Goal: Task Accomplishment & Management: Manage account settings

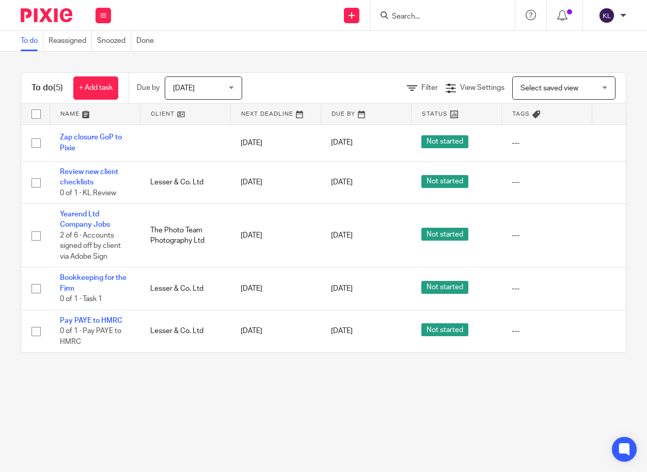
click at [418, 17] on input "Search" at bounding box center [437, 16] width 93 height 9
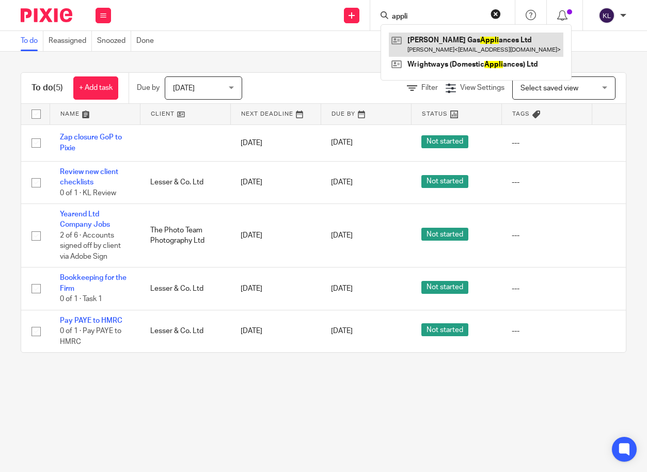
type input "appli"
click at [435, 39] on link at bounding box center [476, 45] width 174 height 24
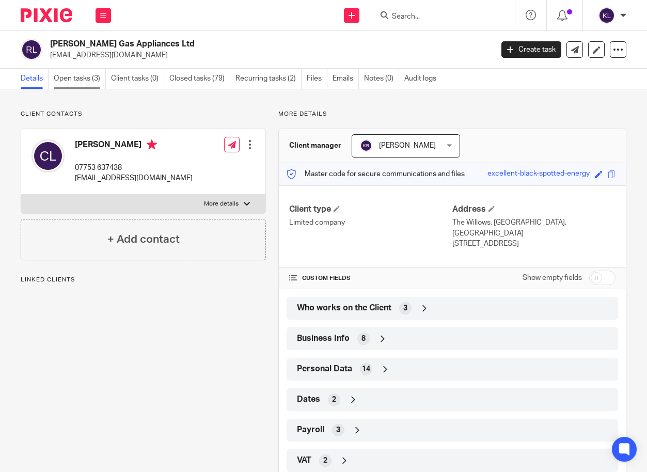
click at [77, 75] on link "Open tasks (3)" at bounding box center [80, 79] width 52 height 20
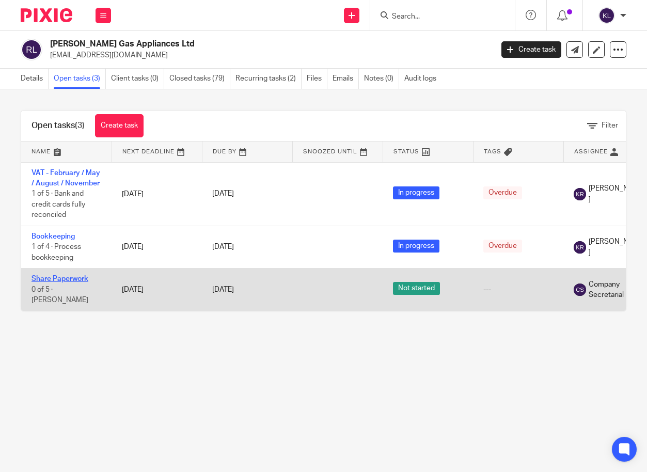
click at [61, 279] on link "Share Paperwork" at bounding box center [59, 278] width 57 height 7
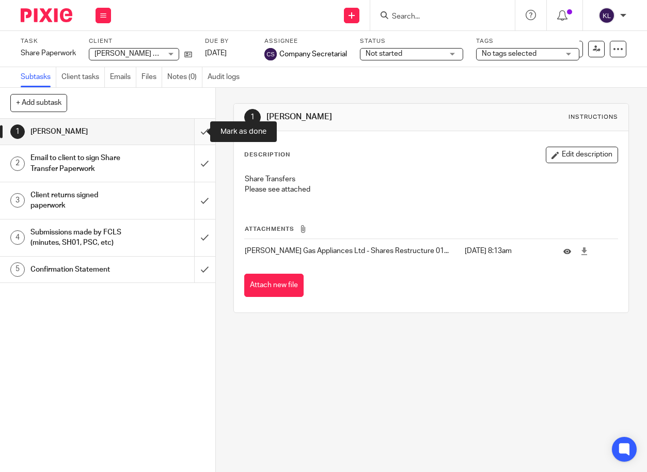
click at [198, 130] on input "submit" at bounding box center [107, 132] width 215 height 26
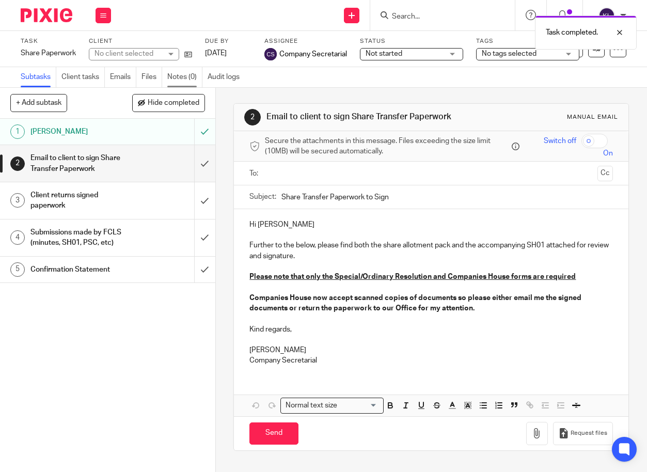
click at [182, 78] on link "Notes (0)" at bounding box center [184, 77] width 35 height 20
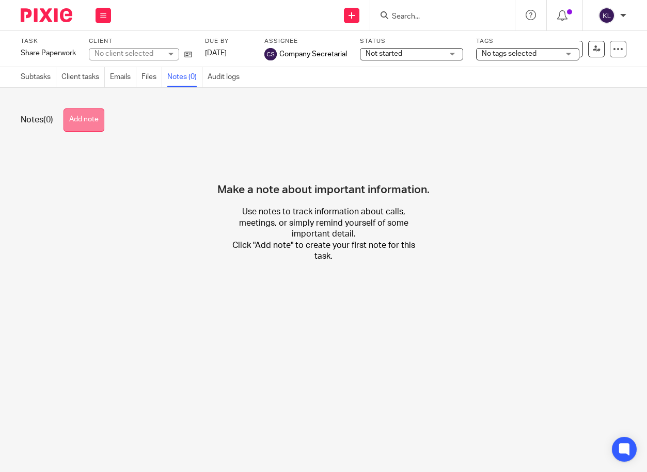
click at [87, 126] on button "Add note" at bounding box center [83, 119] width 41 height 23
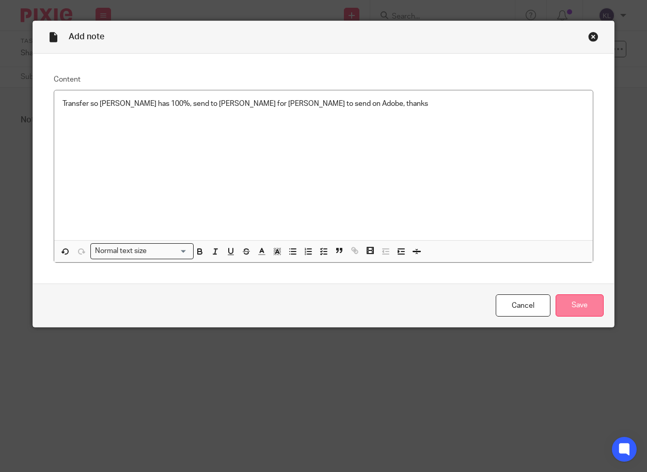
click at [587, 302] on input "Save" at bounding box center [579, 305] width 48 height 22
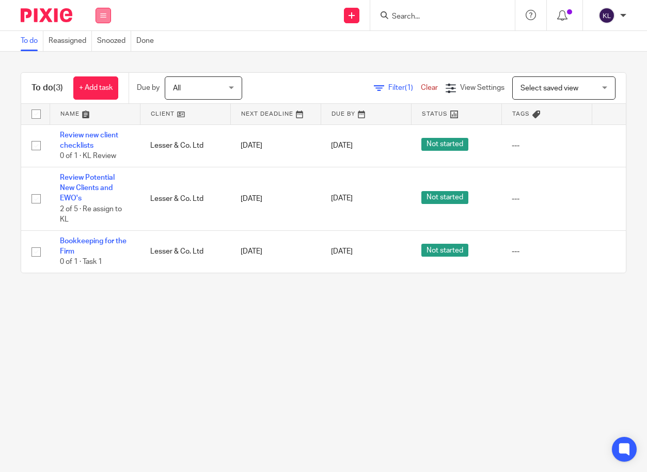
click at [97, 16] on button at bounding box center [102, 15] width 15 height 15
click at [99, 94] on link "Team" at bounding box center [97, 93] width 17 height 7
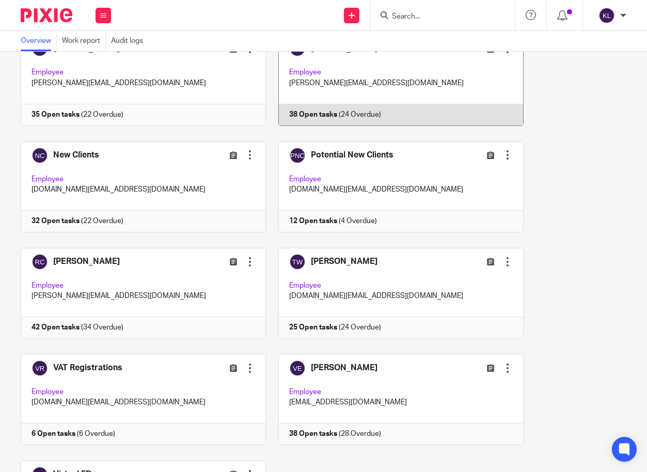
scroll to position [929, 0]
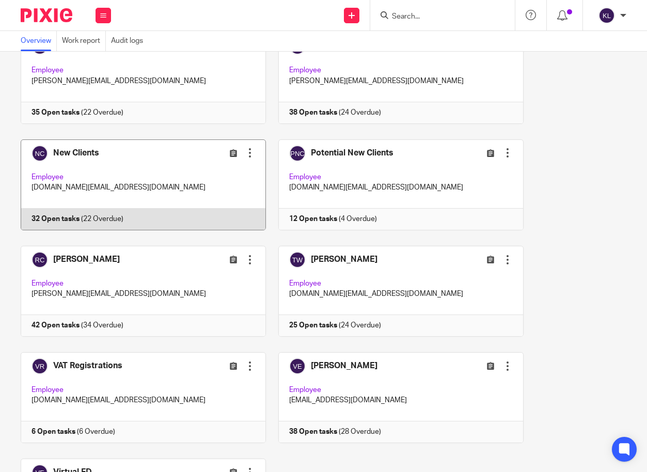
click at [95, 225] on link at bounding box center [138, 184] width 258 height 91
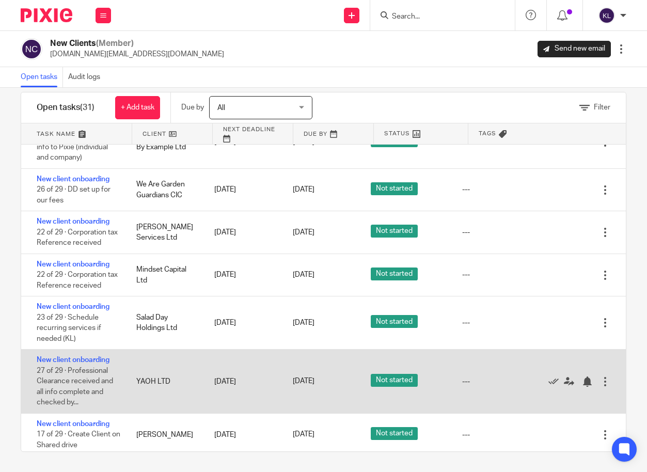
scroll to position [17, 0]
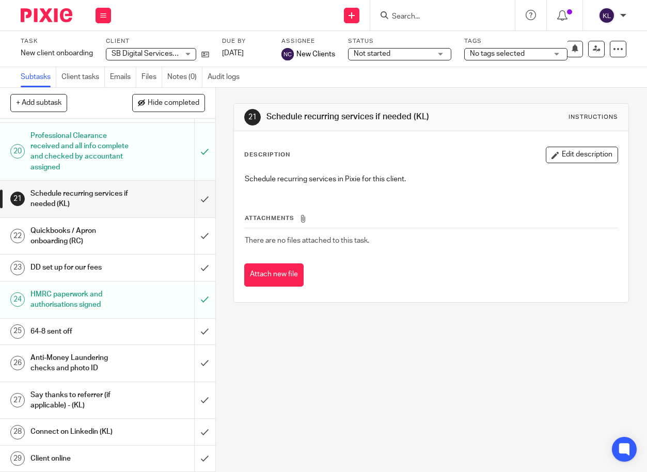
scroll to position [731, 0]
click at [194, 199] on input "submit" at bounding box center [107, 199] width 215 height 37
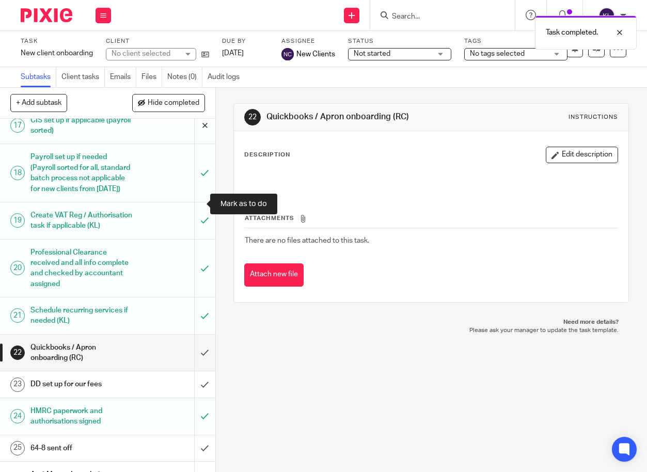
scroll to position [568, 0]
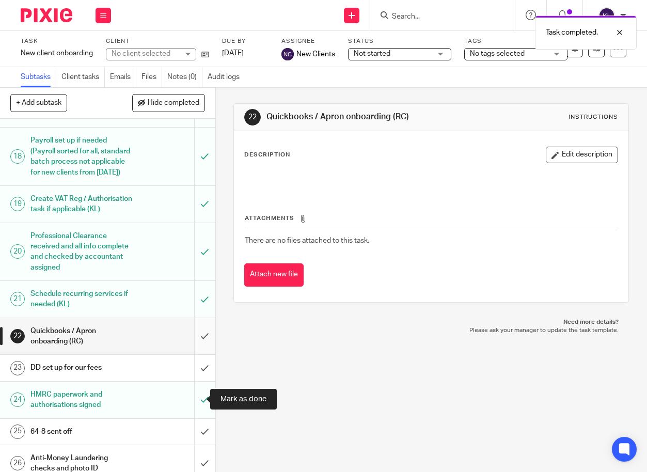
click at [193, 355] on input "submit" at bounding box center [107, 336] width 215 height 37
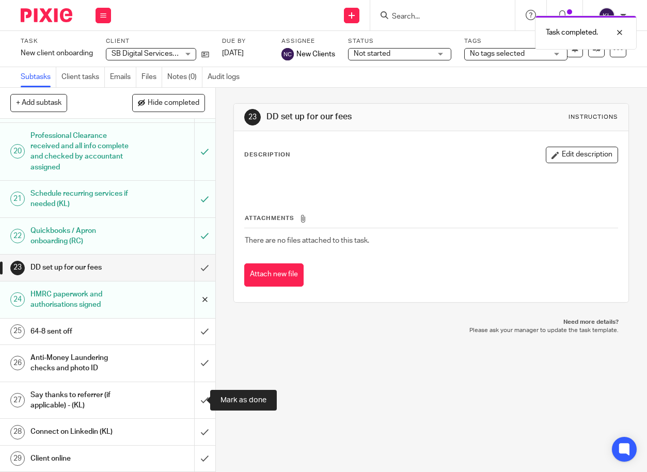
scroll to position [731, 0]
click at [194, 396] on input "submit" at bounding box center [107, 400] width 215 height 37
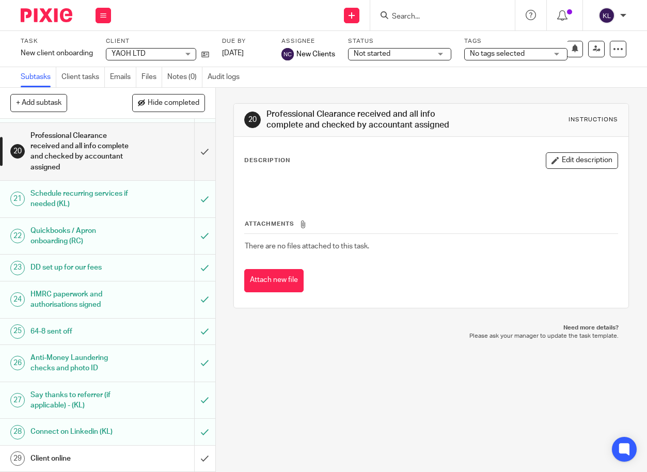
scroll to position [731, 0]
click at [196, 147] on input "submit" at bounding box center [107, 151] width 215 height 57
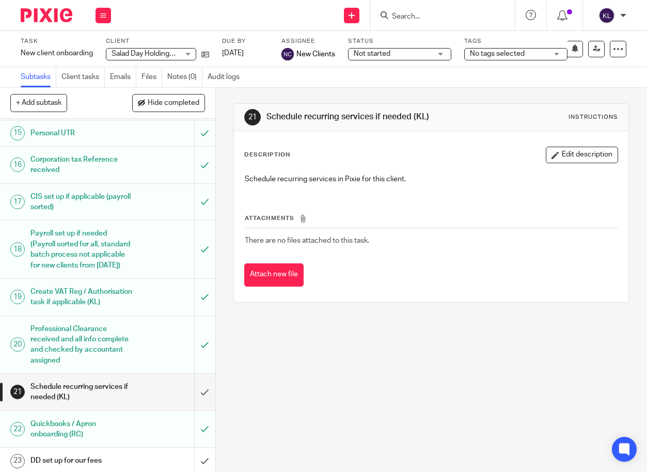
scroll to position [619, 0]
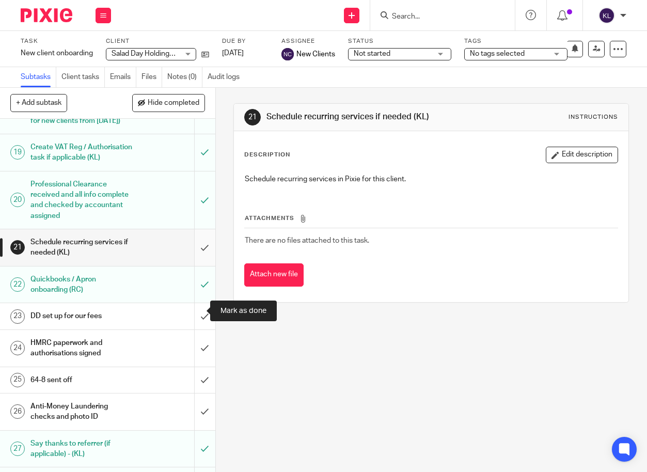
click at [196, 266] on input "submit" at bounding box center [107, 247] width 215 height 37
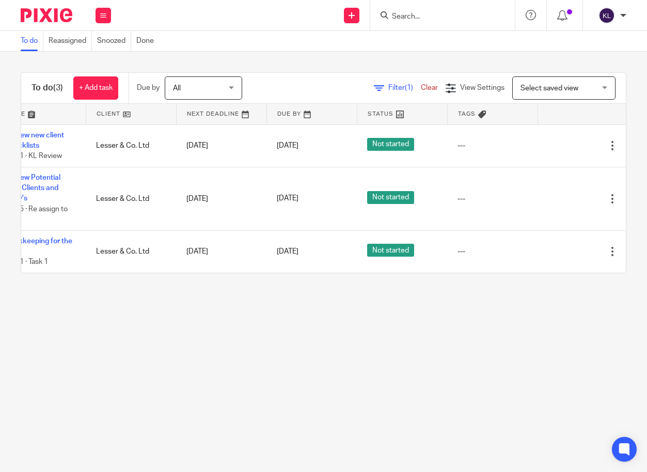
scroll to position [0, 72]
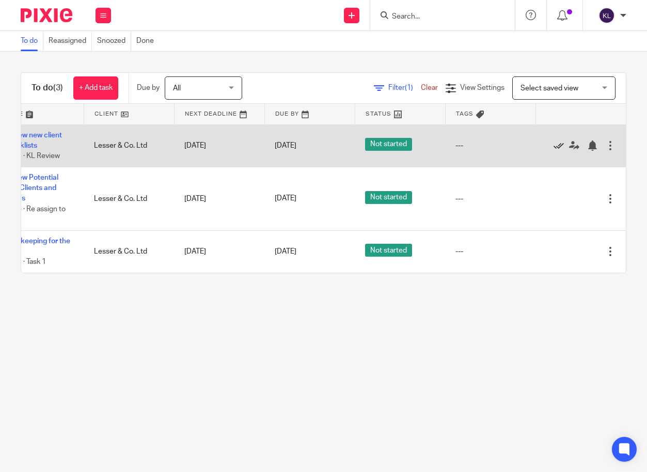
click at [553, 148] on icon at bounding box center [558, 145] width 10 height 10
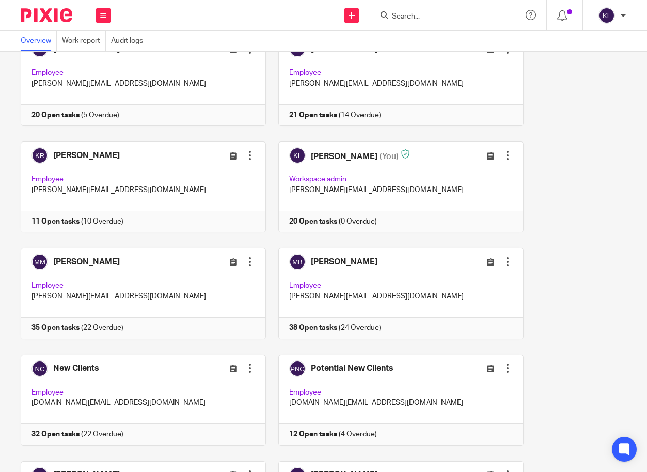
scroll to position [723, 0]
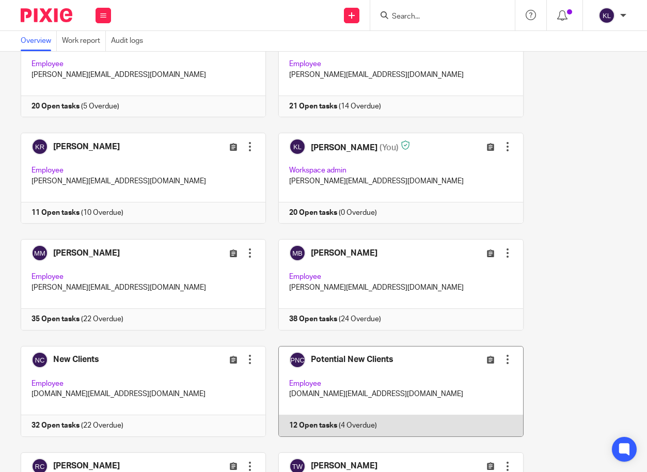
click at [318, 434] on link at bounding box center [395, 391] width 258 height 91
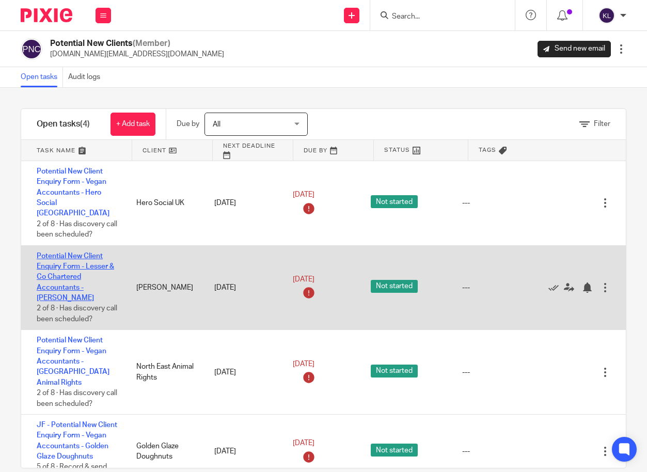
click at [84, 273] on link "Potential New Client Enquiry Form - Lesser & Co Chartered Accountants - [PERSON…" at bounding box center [75, 276] width 77 height 49
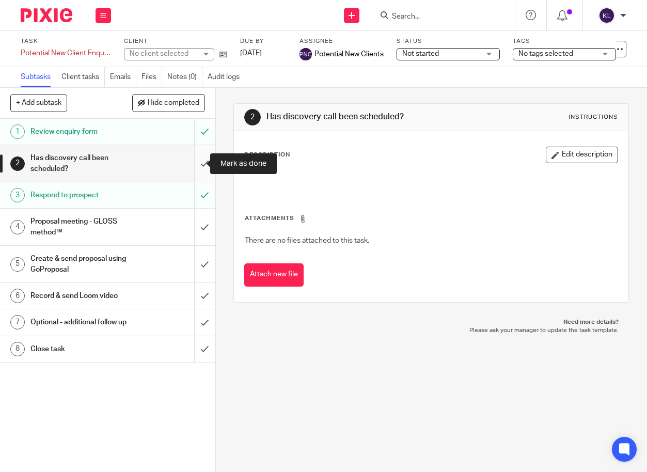
click at [195, 167] on input "submit" at bounding box center [107, 163] width 215 height 37
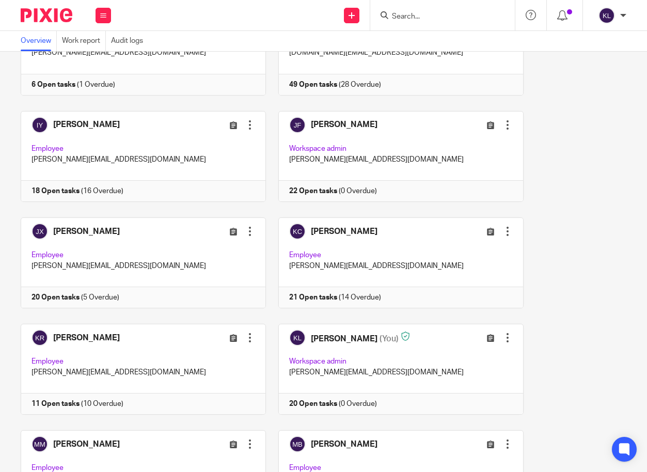
scroll to position [826, 0]
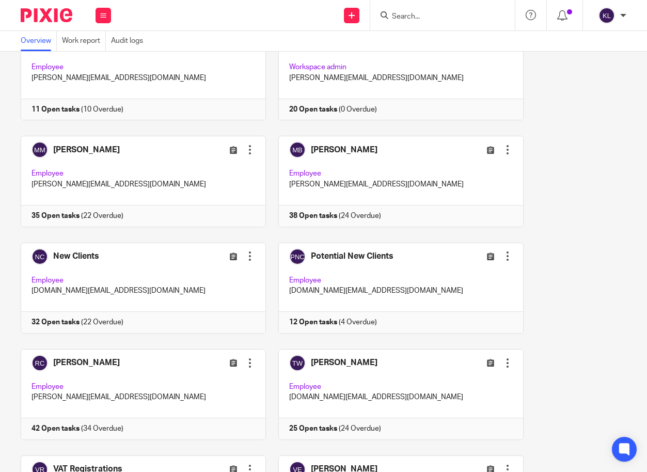
click at [349, 331] on link at bounding box center [395, 288] width 258 height 91
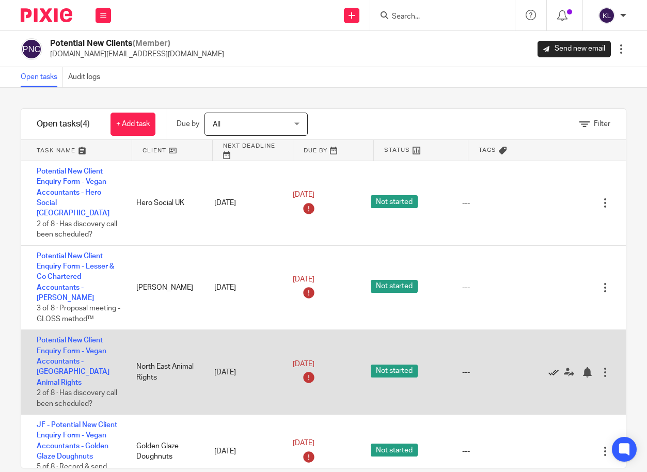
click at [548, 368] on icon at bounding box center [553, 372] width 10 height 10
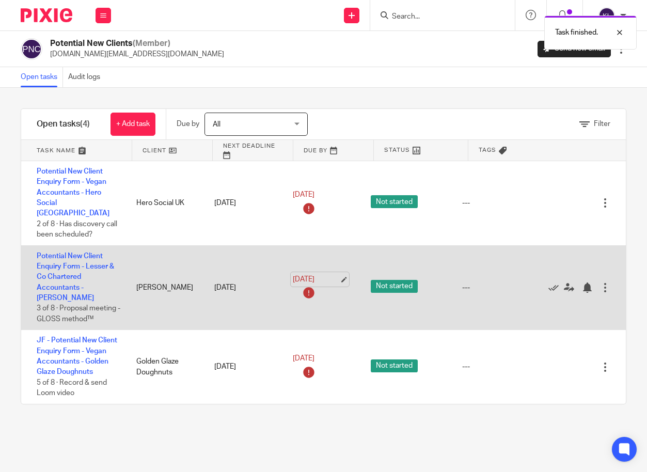
click at [311, 274] on link "11 Sep 2025" at bounding box center [316, 279] width 46 height 11
click at [582, 282] on div at bounding box center [587, 287] width 10 height 10
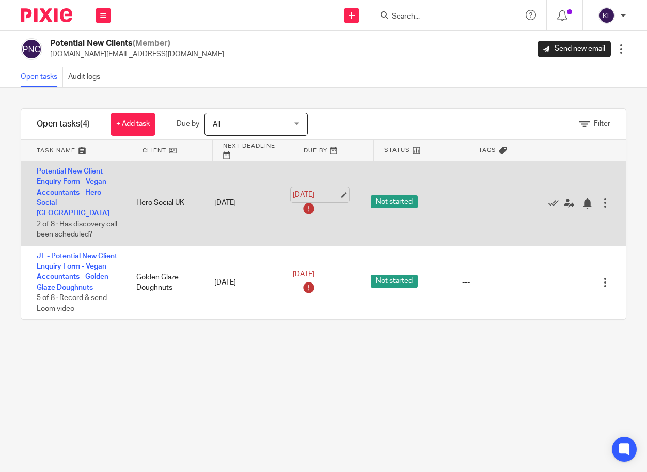
click at [314, 189] on link "10 Sep 2025" at bounding box center [316, 194] width 46 height 11
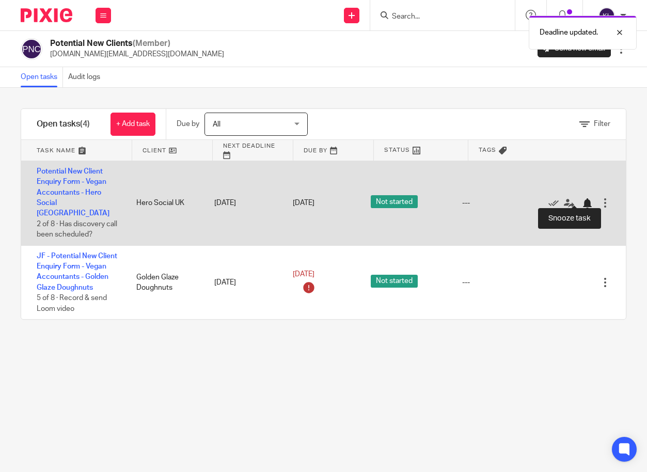
click at [582, 198] on div at bounding box center [587, 203] width 10 height 10
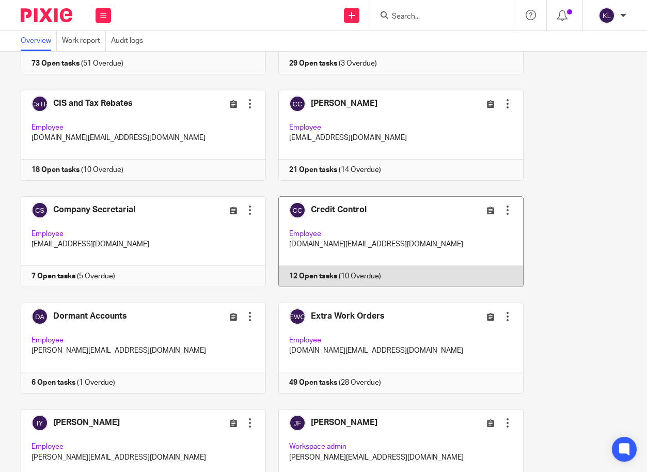
scroll to position [258, 0]
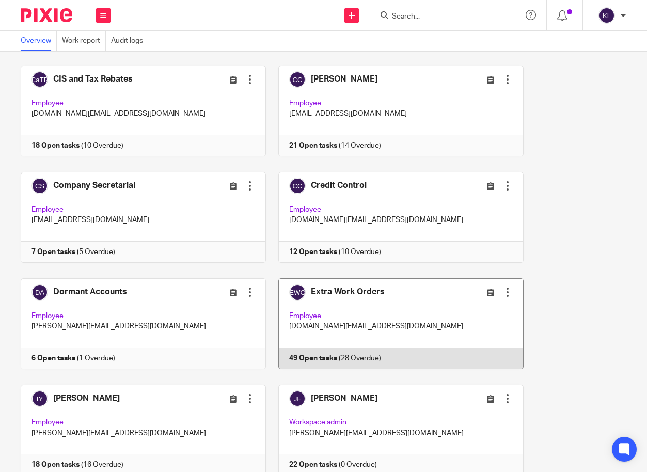
click at [327, 359] on link at bounding box center [395, 323] width 258 height 91
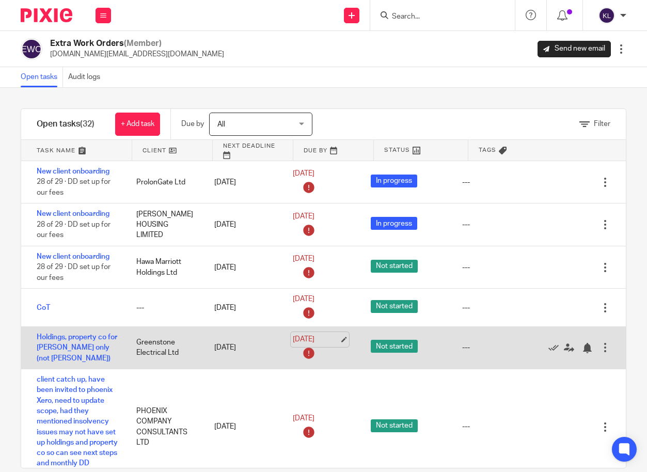
click at [307, 339] on link "[DATE]" at bounding box center [316, 339] width 46 height 11
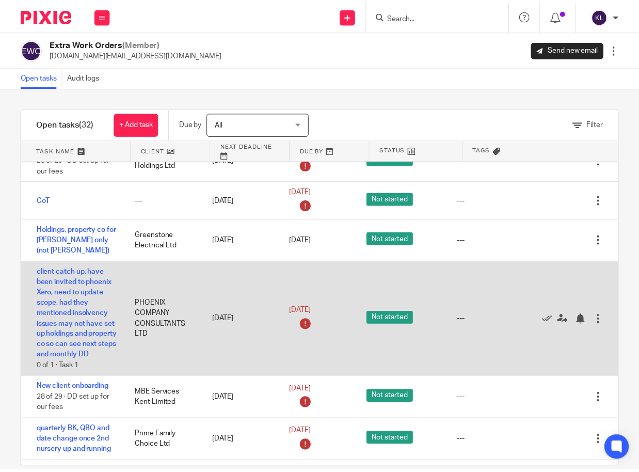
scroll to position [103, 0]
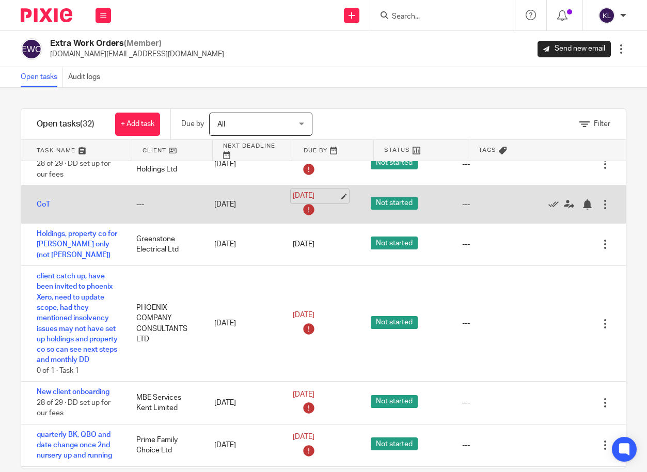
click at [294, 196] on link "8 Aug 2025" at bounding box center [316, 195] width 46 height 11
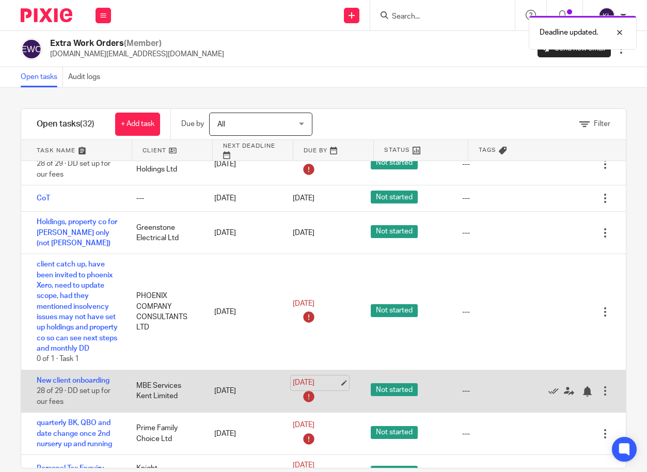
click at [301, 379] on link "2 Sep 2025" at bounding box center [316, 382] width 46 height 11
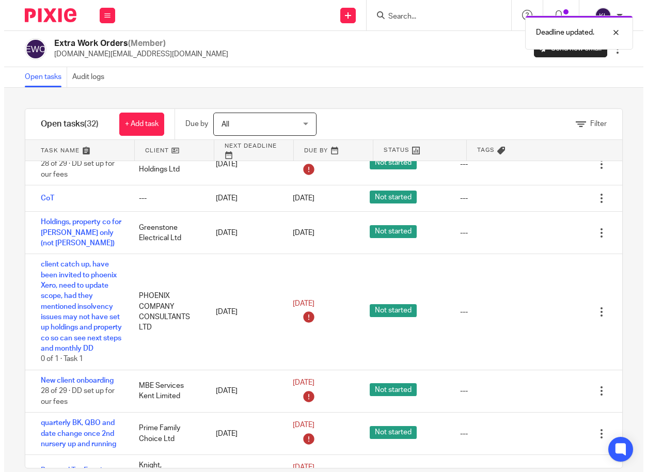
scroll to position [0, 0]
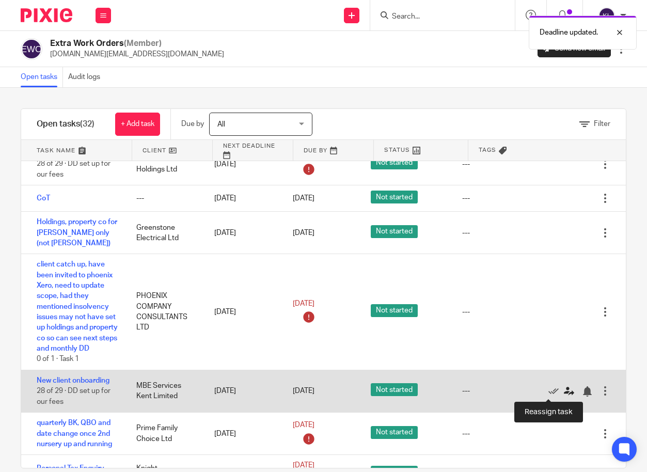
click at [564, 388] on icon at bounding box center [569, 391] width 10 height 10
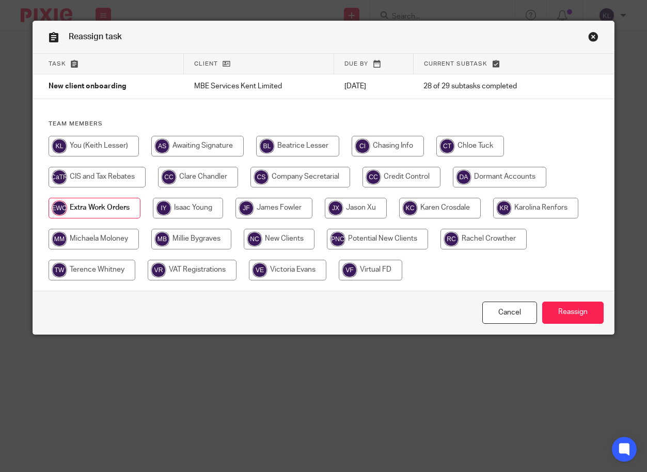
click at [89, 148] on input "radio" at bounding box center [94, 146] width 90 height 21
radio input "true"
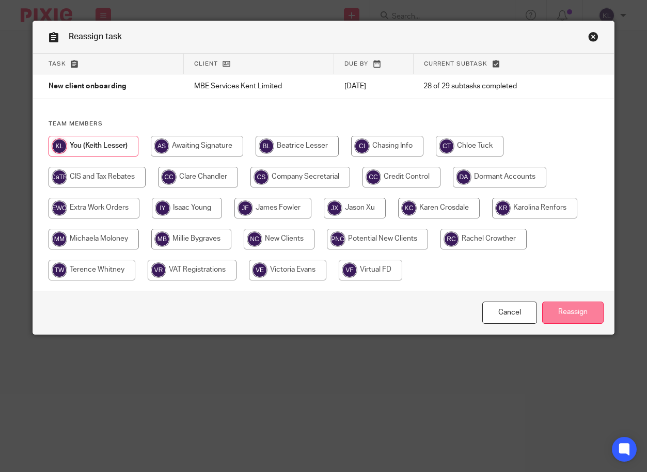
click at [592, 308] on input "Reassign" at bounding box center [572, 312] width 61 height 22
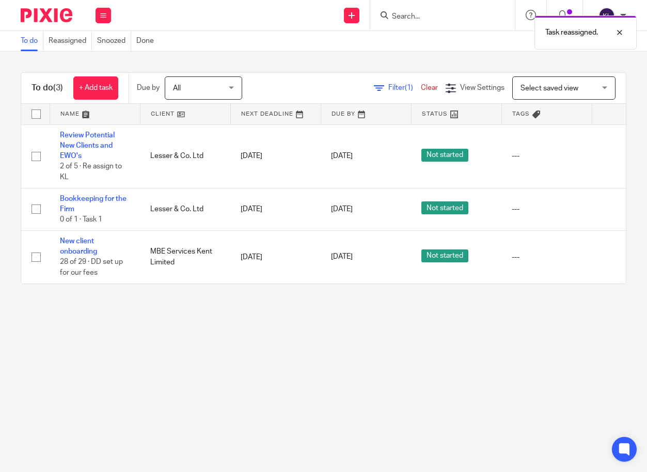
scroll to position [0, 72]
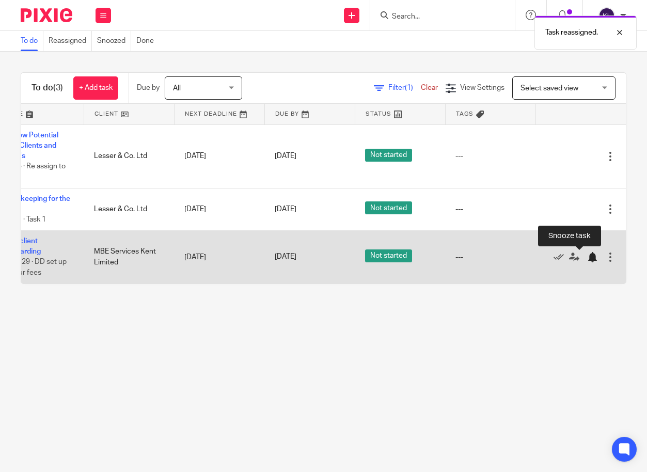
click at [587, 258] on div at bounding box center [592, 257] width 10 height 10
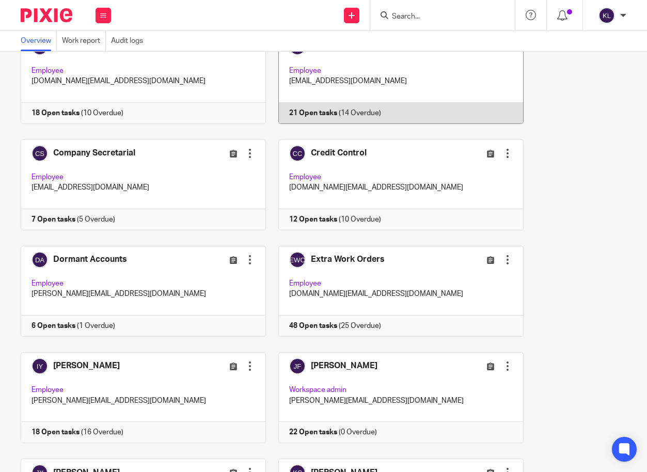
scroll to position [310, 0]
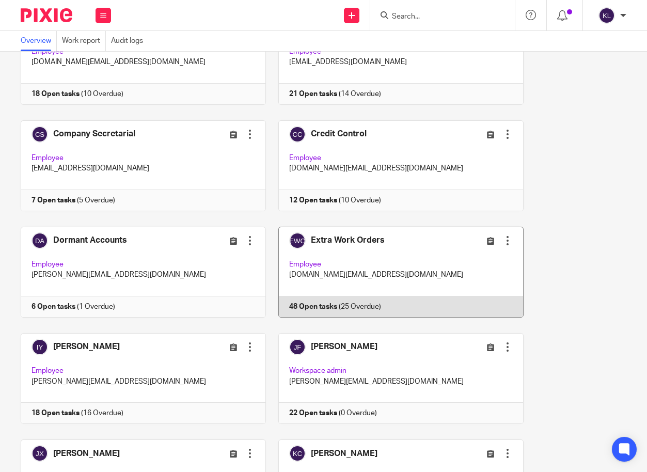
click at [327, 310] on link at bounding box center [395, 272] width 258 height 91
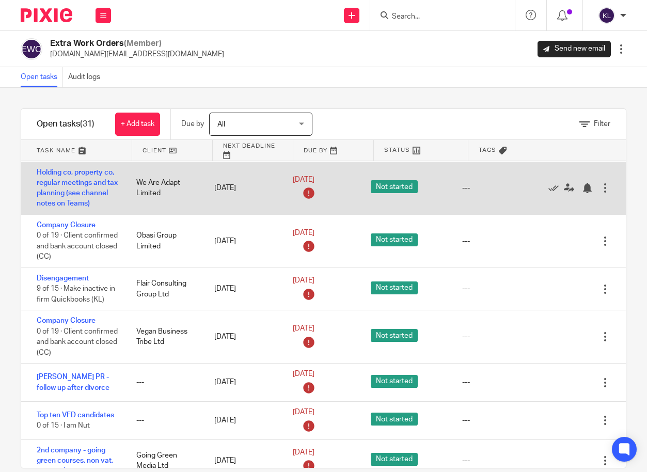
scroll to position [568, 0]
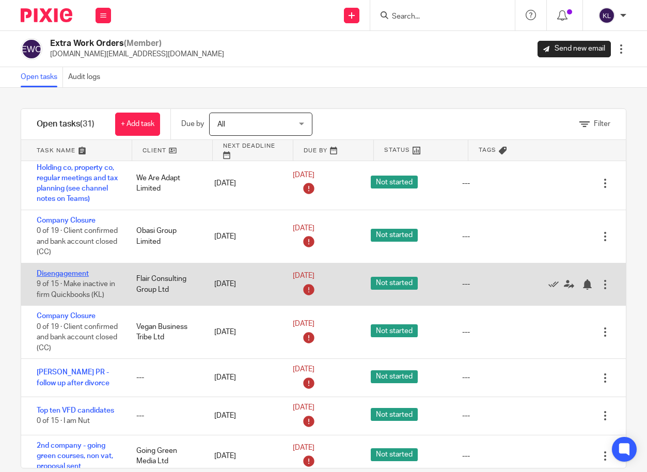
click at [73, 277] on link "Disengagement" at bounding box center [63, 273] width 52 height 7
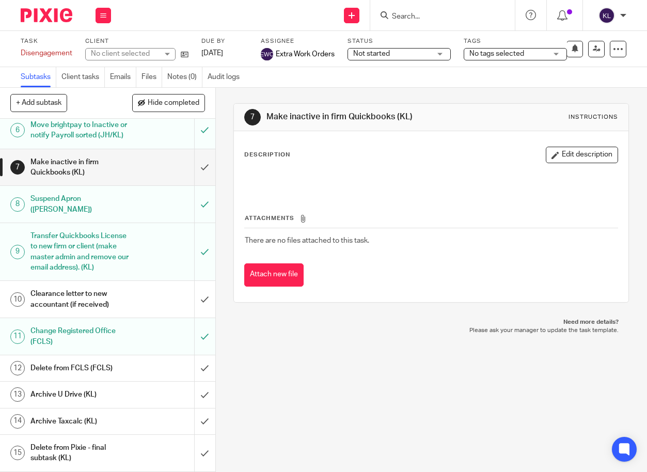
scroll to position [181, 0]
click at [193, 165] on input "submit" at bounding box center [107, 167] width 215 height 37
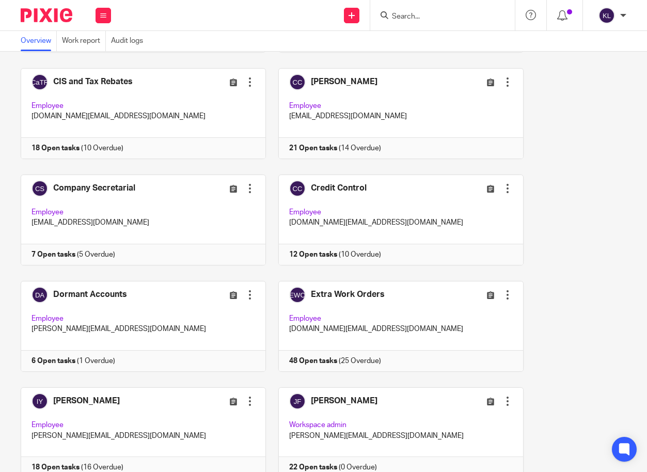
scroll to position [258, 0]
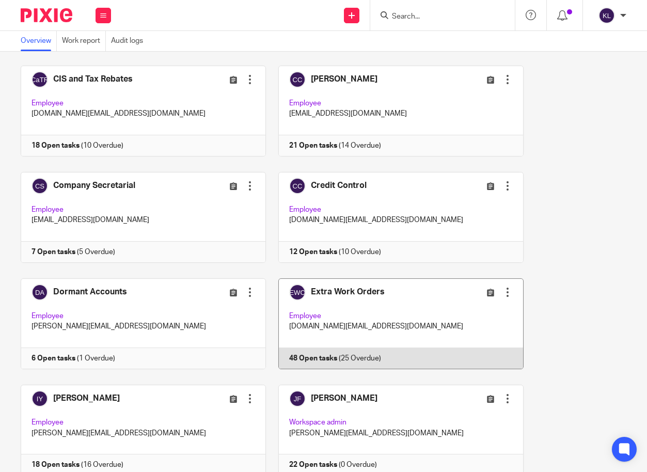
click at [331, 346] on link at bounding box center [395, 323] width 258 height 91
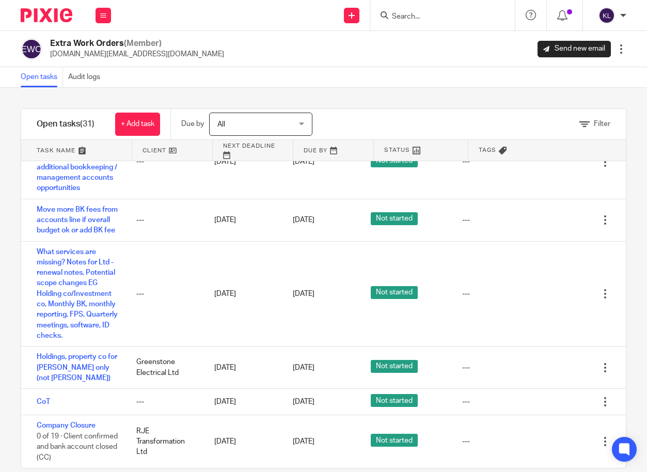
scroll to position [1259, 0]
click at [417, 15] on input "Search" at bounding box center [437, 16] width 93 height 9
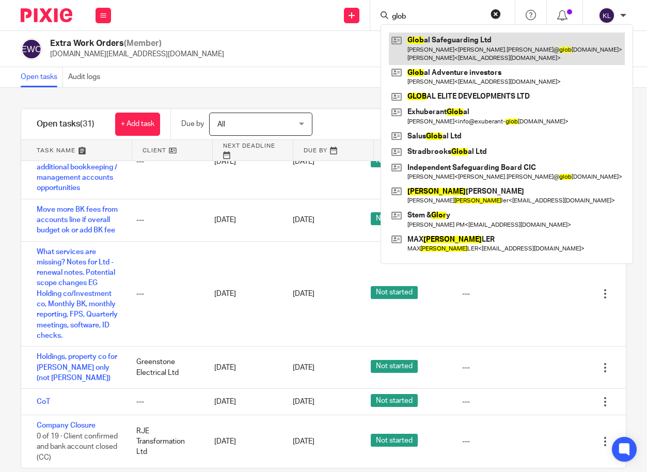
type input "glob"
click at [450, 51] on link at bounding box center [507, 49] width 236 height 32
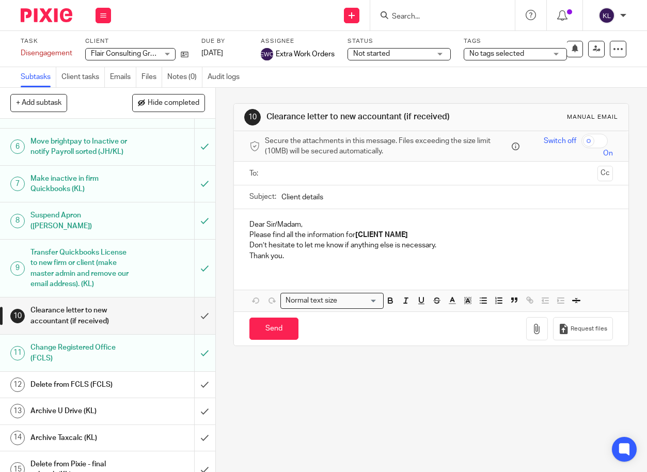
scroll to position [155, 0]
click at [188, 389] on input "submit" at bounding box center [107, 384] width 215 height 26
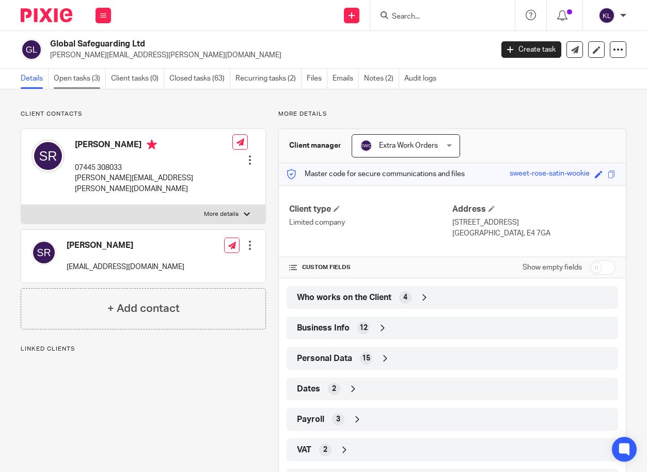
click at [72, 83] on link "Open tasks (3)" at bounding box center [80, 79] width 52 height 20
click at [74, 81] on link "Open tasks (3)" at bounding box center [80, 79] width 52 height 20
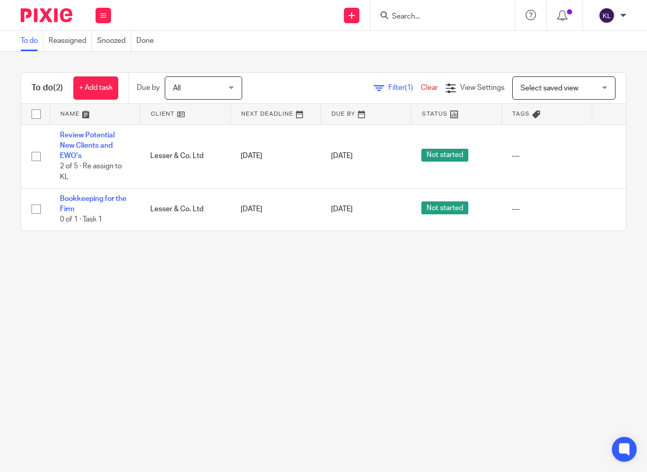
scroll to position [0, 72]
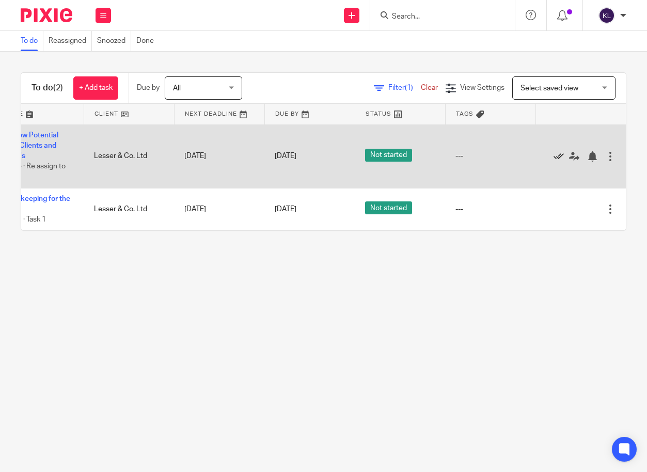
click at [553, 154] on icon at bounding box center [558, 156] width 10 height 10
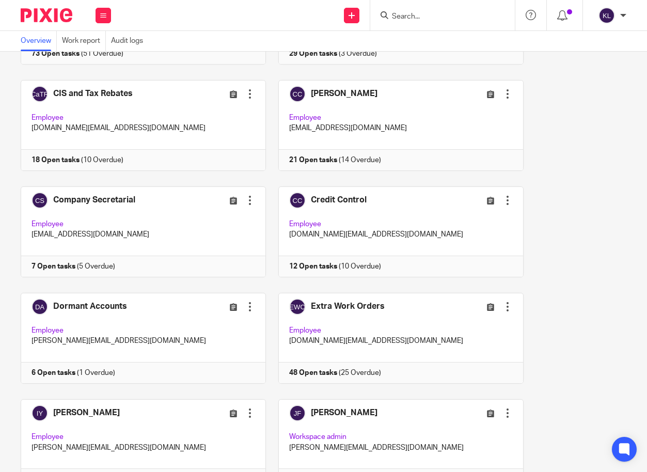
scroll to position [155, 0]
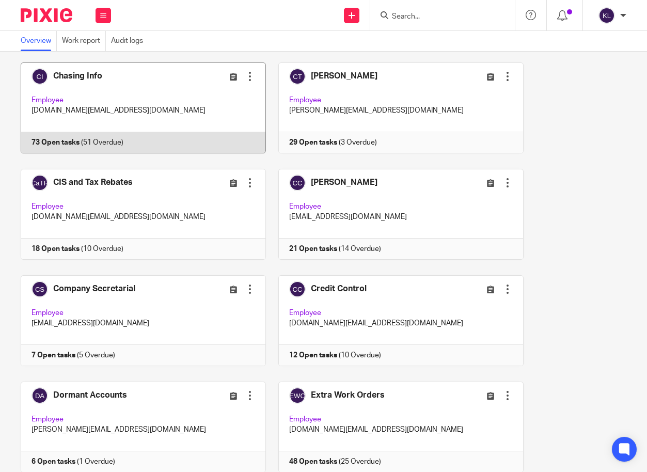
click at [136, 135] on link at bounding box center [138, 107] width 258 height 91
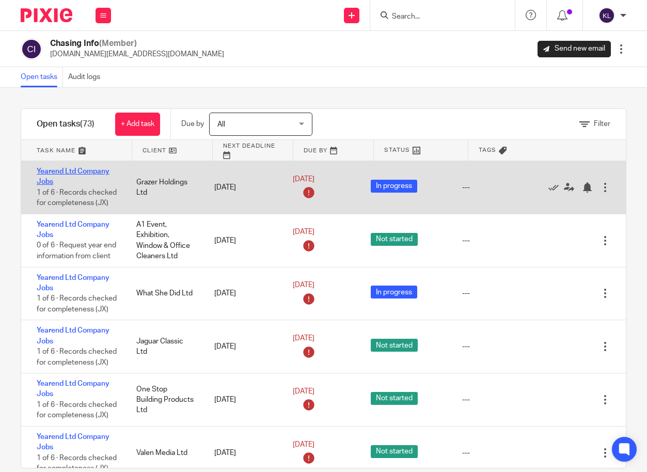
click at [89, 173] on link "Yearend Ltd Company Jobs" at bounding box center [73, 177] width 73 height 18
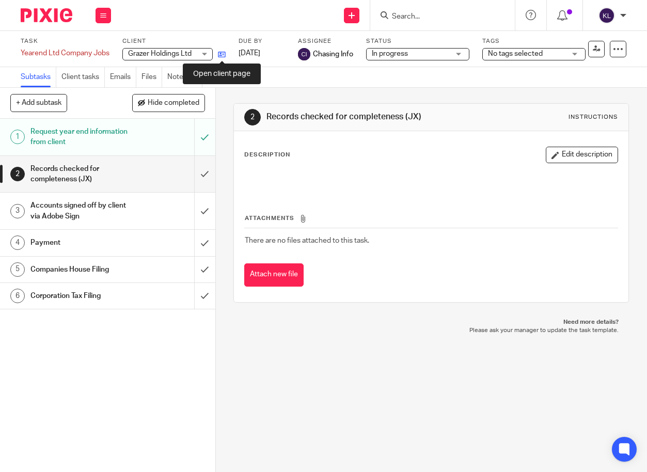
click at [220, 51] on icon at bounding box center [222, 55] width 8 height 8
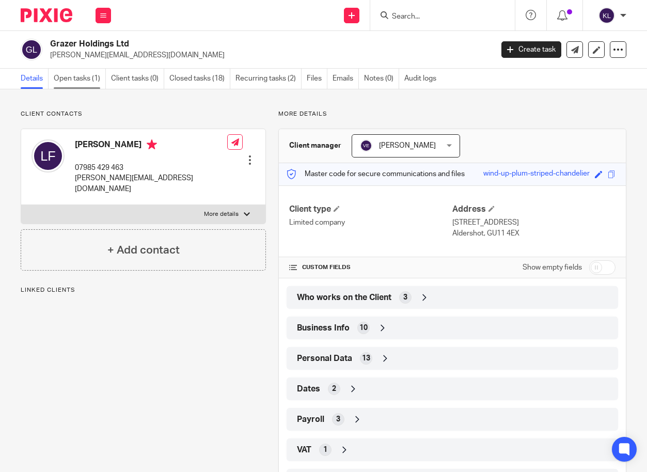
click at [78, 85] on link "Open tasks (1)" at bounding box center [80, 79] width 52 height 20
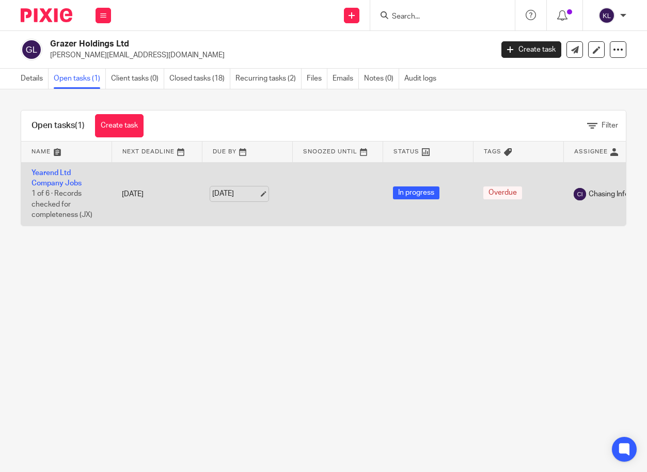
click at [233, 193] on link "16 Jun 2025" at bounding box center [235, 193] width 46 height 11
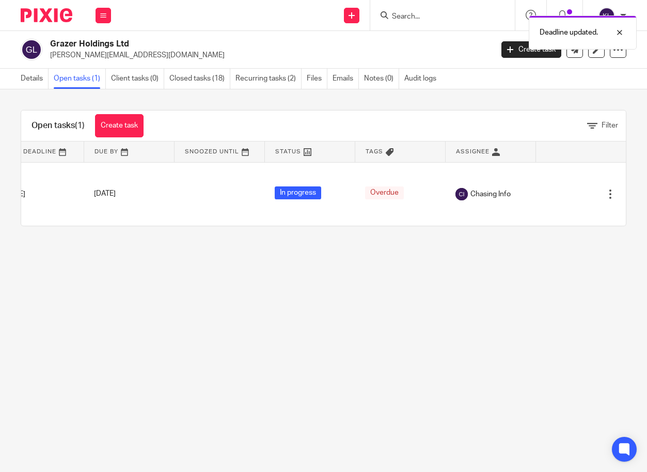
scroll to position [0, 134]
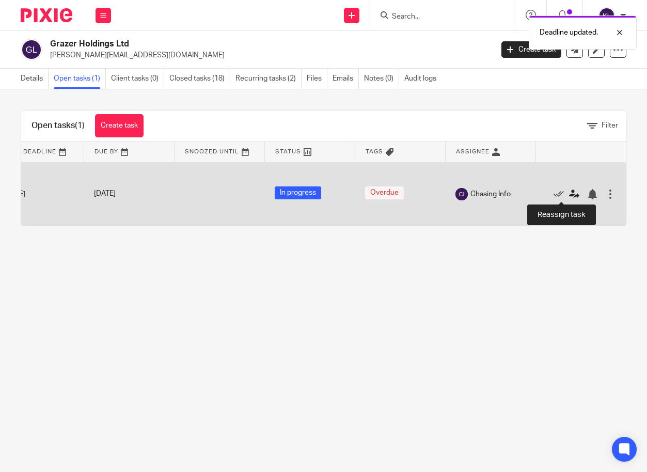
click at [569, 189] on icon at bounding box center [574, 194] width 10 height 10
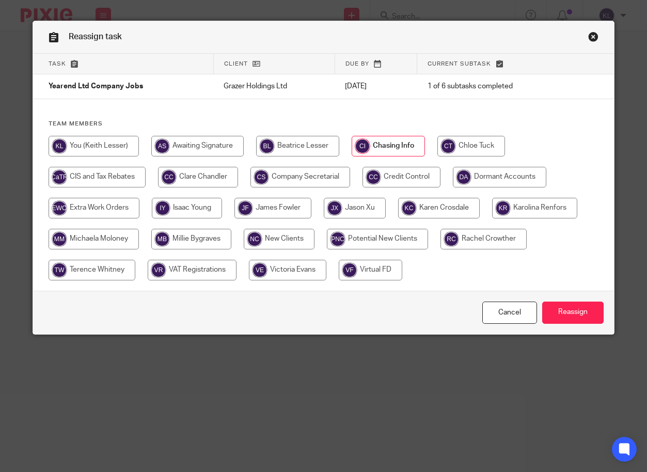
click at [464, 141] on input "radio" at bounding box center [471, 146] width 68 height 21
radio input "true"
click at [578, 316] on input "Reassign" at bounding box center [572, 312] width 61 height 22
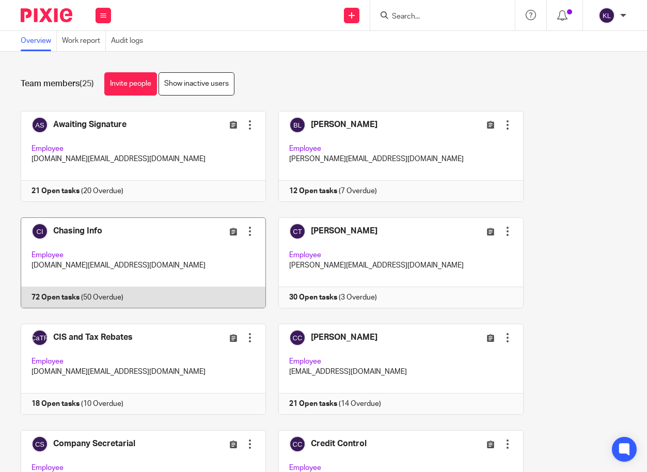
click at [126, 301] on link at bounding box center [138, 262] width 258 height 91
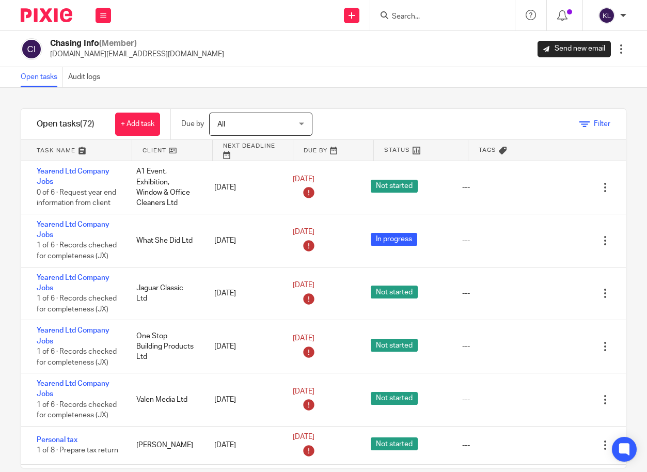
click at [594, 121] on span "Filter" at bounding box center [602, 123] width 17 height 7
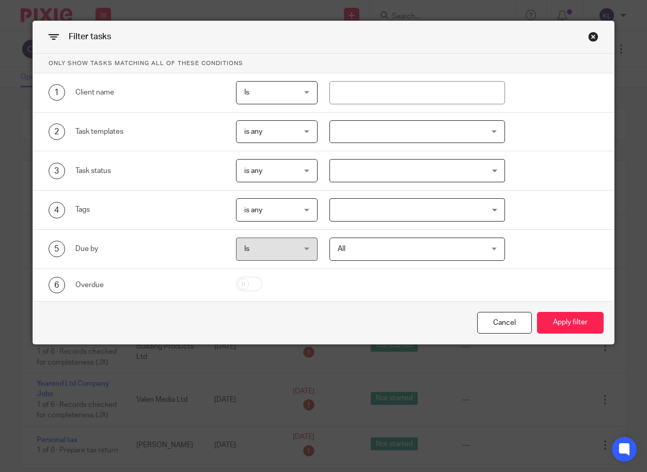
click at [265, 129] on span "is any" at bounding box center [273, 132] width 58 height 22
click at [330, 136] on div at bounding box center [417, 131] width 176 height 23
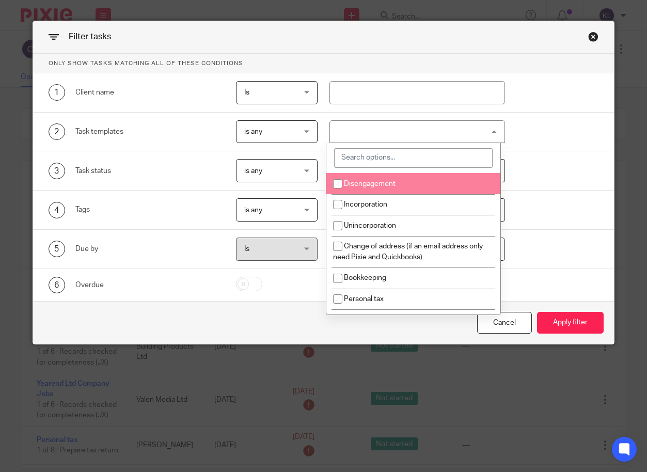
click at [443, 158] on input "search" at bounding box center [413, 158] width 159 height 20
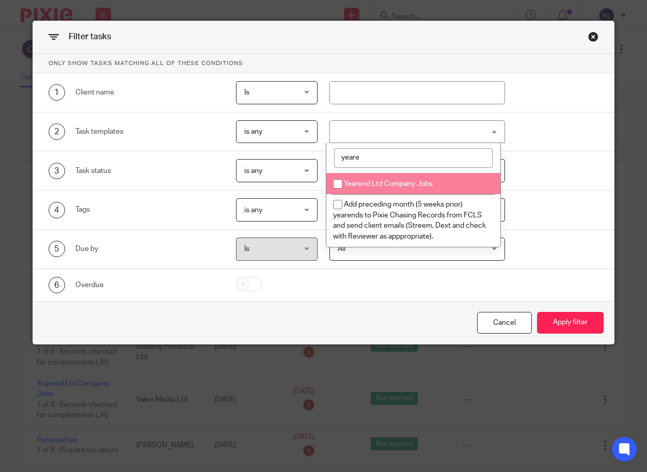
type input "yeare"
click at [335, 184] on input "checkbox" at bounding box center [338, 184] width 20 height 20
checkbox input "true"
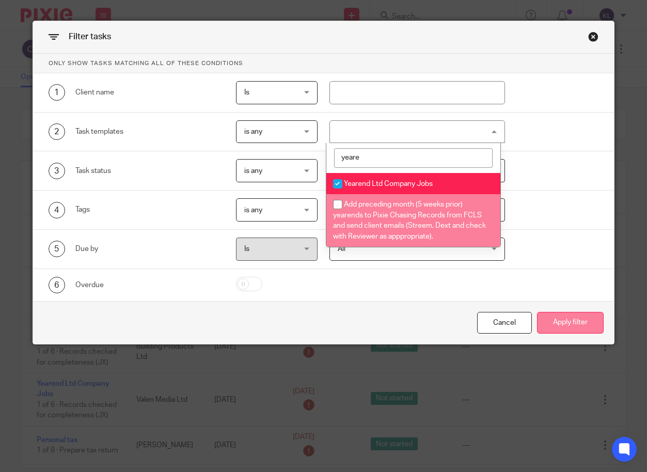
click at [562, 317] on button "Apply filter" at bounding box center [570, 323] width 67 height 22
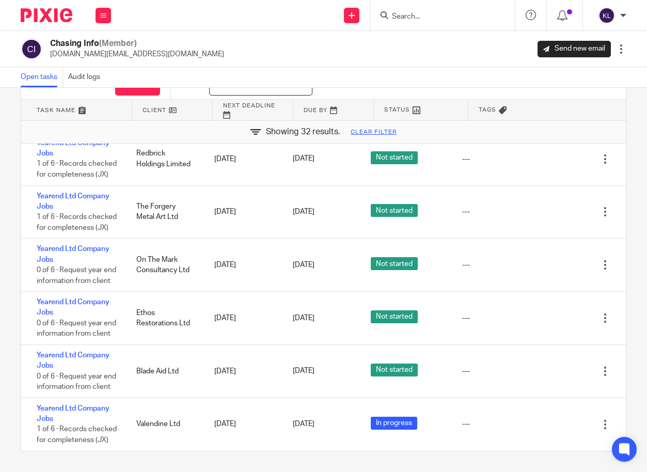
scroll to position [1549, 0]
click at [438, 22] on div at bounding box center [442, 15] width 145 height 30
click at [412, 18] on input "Search" at bounding box center [437, 16] width 93 height 9
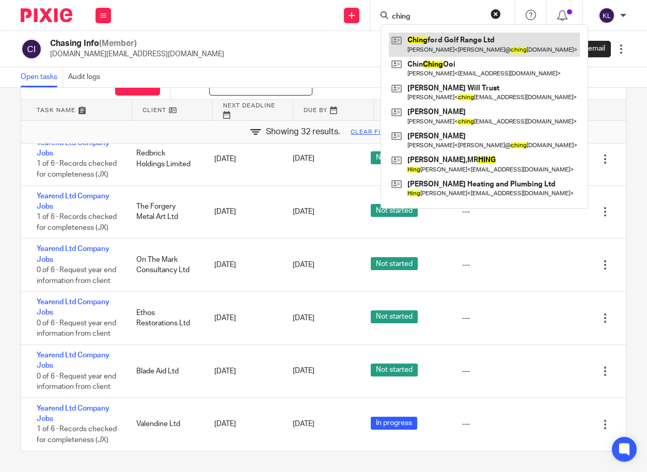
type input "ching"
click at [420, 37] on link at bounding box center [484, 45] width 191 height 24
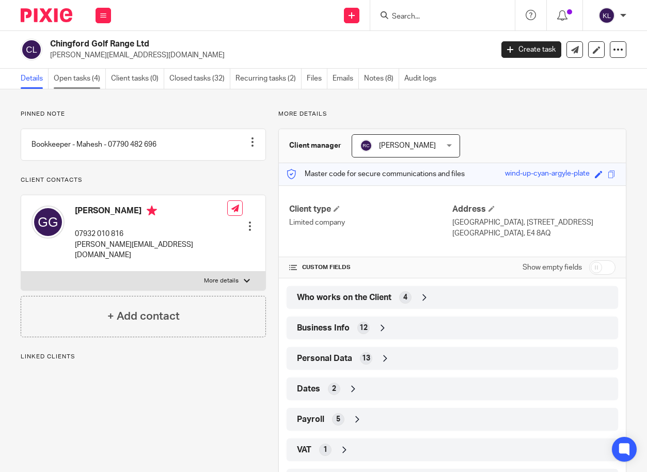
click at [87, 77] on link "Open tasks (4)" at bounding box center [80, 79] width 52 height 20
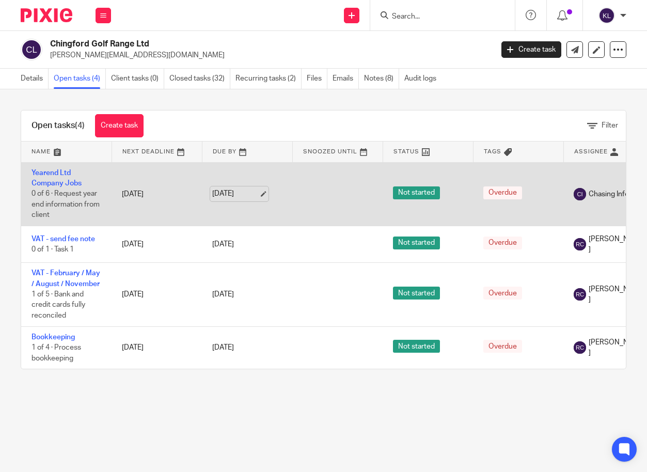
click at [236, 194] on link "[DATE]" at bounding box center [235, 193] width 46 height 11
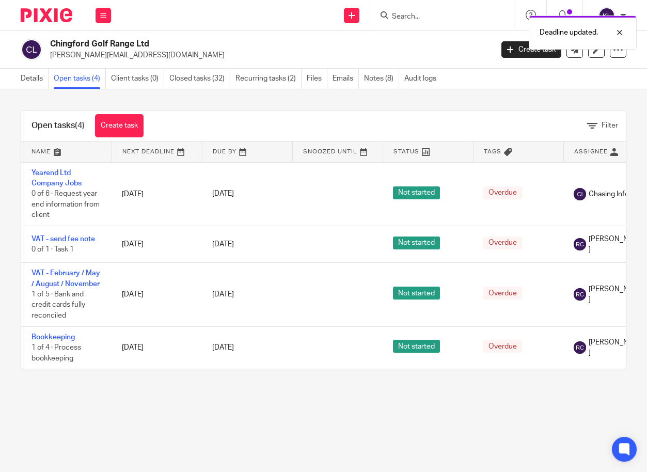
scroll to position [0, 134]
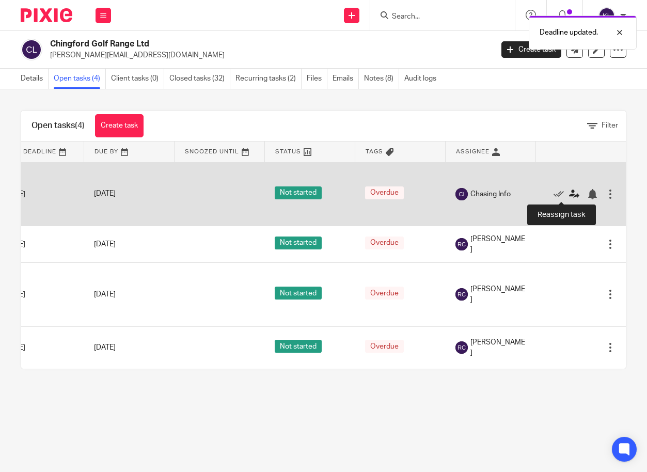
click at [569, 192] on icon at bounding box center [574, 194] width 10 height 10
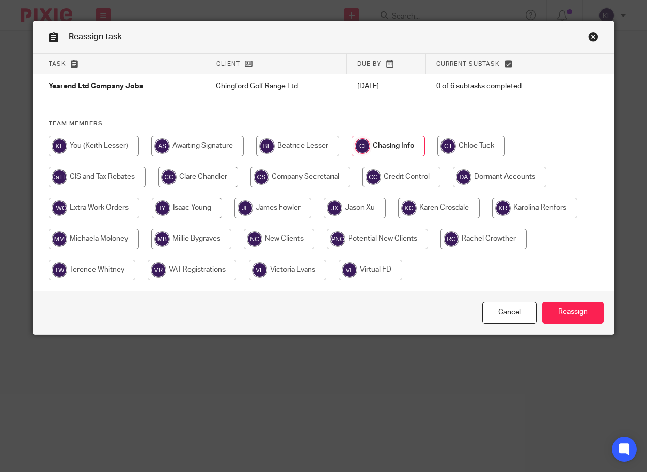
click at [426, 208] on input "radio" at bounding box center [439, 208] width 82 height 21
radio input "true"
click at [589, 312] on input "Reassign" at bounding box center [572, 312] width 61 height 22
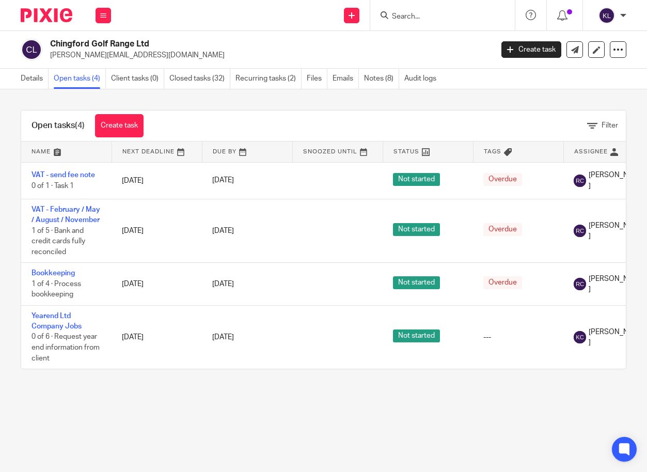
click at [406, 16] on input "Search" at bounding box center [437, 16] width 93 height 9
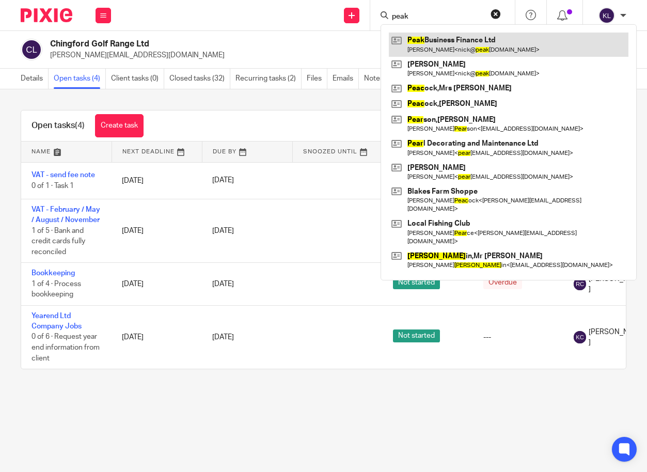
type input "peak"
click at [417, 49] on link at bounding box center [509, 45] width 240 height 24
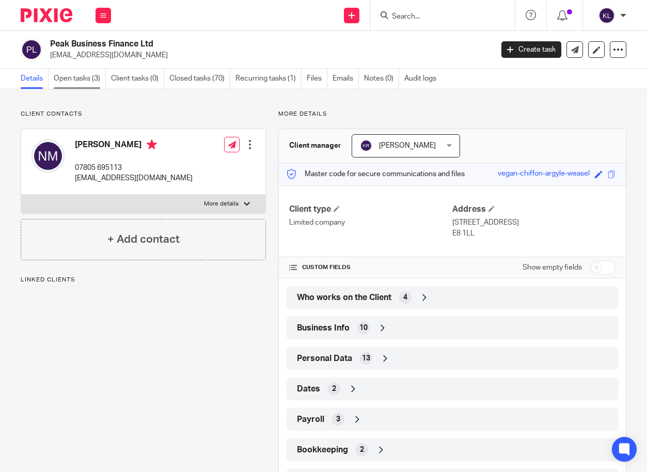
click at [75, 75] on link "Open tasks (3)" at bounding box center [80, 79] width 52 height 20
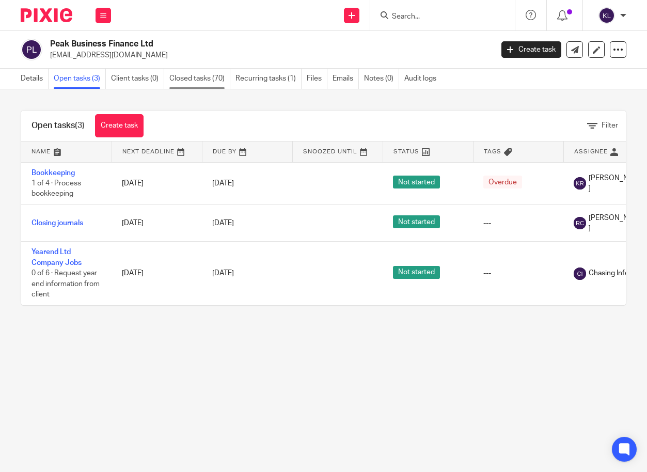
click at [213, 72] on link "Closed tasks (70)" at bounding box center [199, 79] width 61 height 20
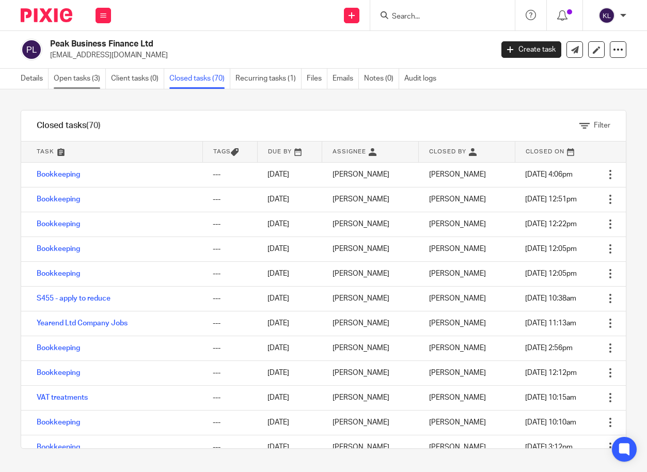
click at [68, 80] on link "Open tasks (3)" at bounding box center [80, 79] width 52 height 20
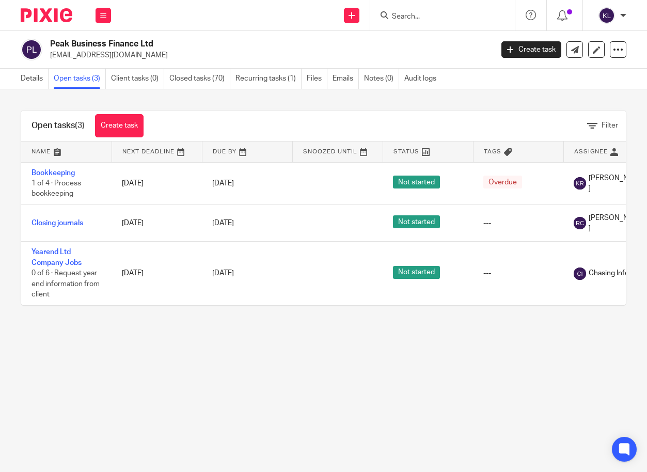
click at [403, 16] on input "Search" at bounding box center [437, 16] width 93 height 9
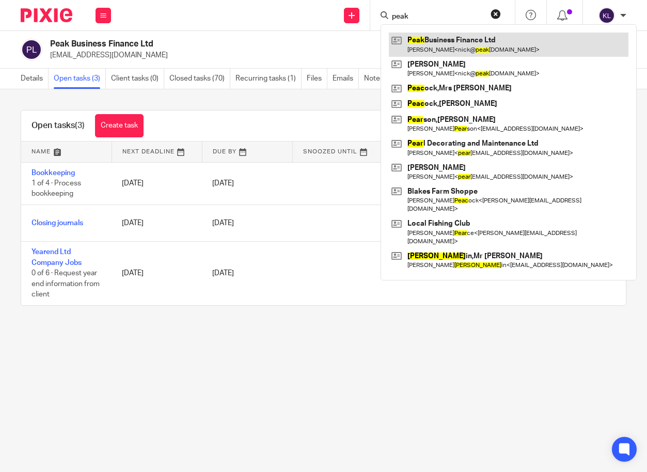
type input "peak"
click at [416, 40] on link at bounding box center [509, 45] width 240 height 24
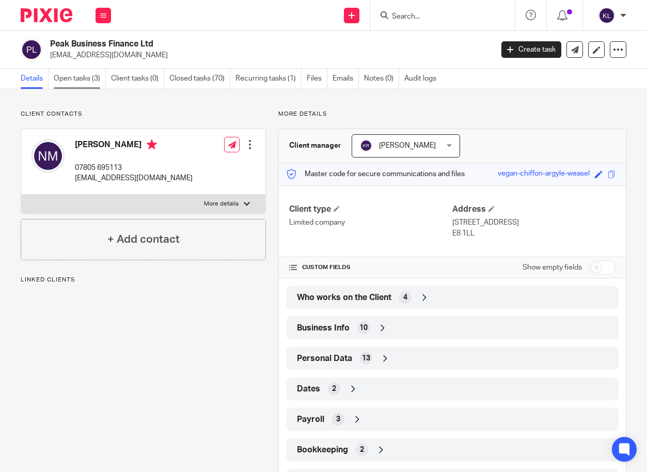
click at [77, 76] on link "Open tasks (3)" at bounding box center [80, 79] width 52 height 20
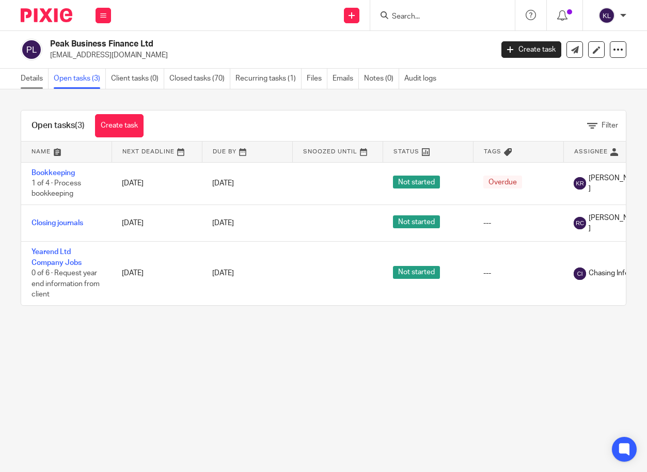
click at [39, 77] on link "Details" at bounding box center [35, 79] width 28 height 20
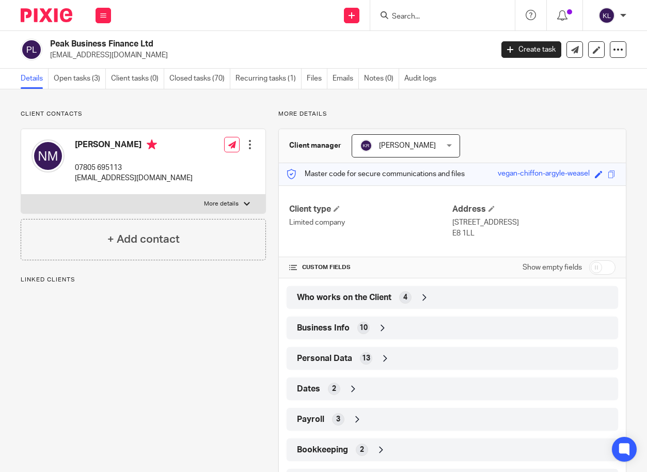
click at [317, 295] on span "Who works on the Client" at bounding box center [344, 297] width 94 height 11
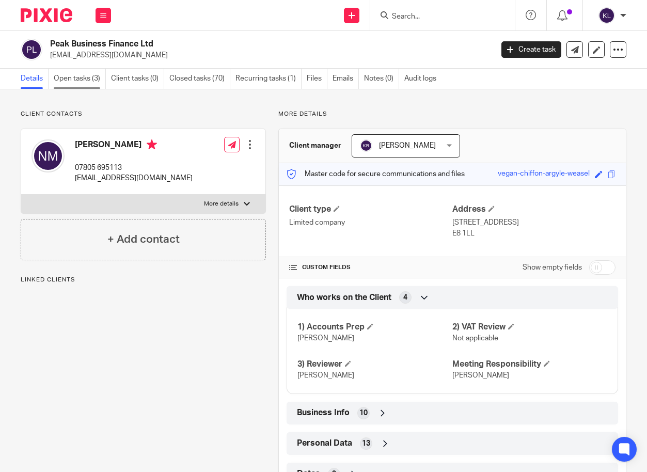
click at [88, 73] on link "Open tasks (3)" at bounding box center [80, 79] width 52 height 20
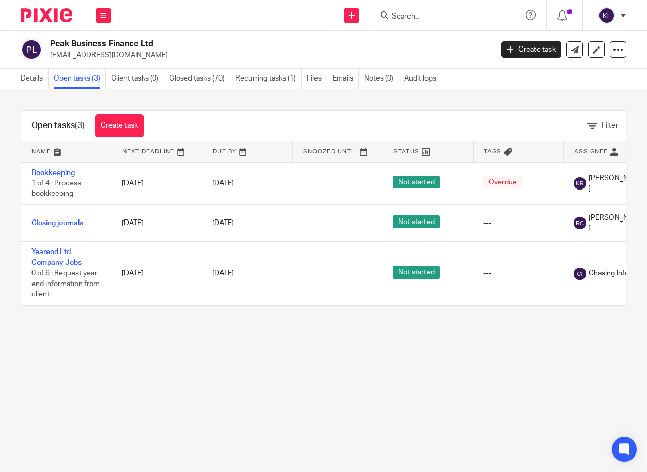
scroll to position [0, 134]
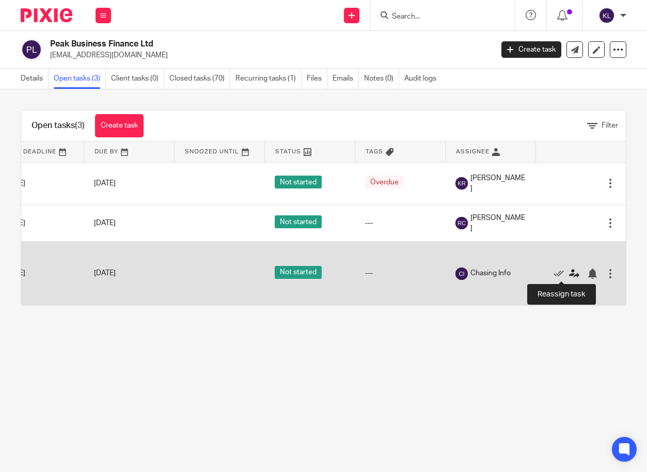
click at [569, 277] on icon at bounding box center [574, 273] width 10 height 10
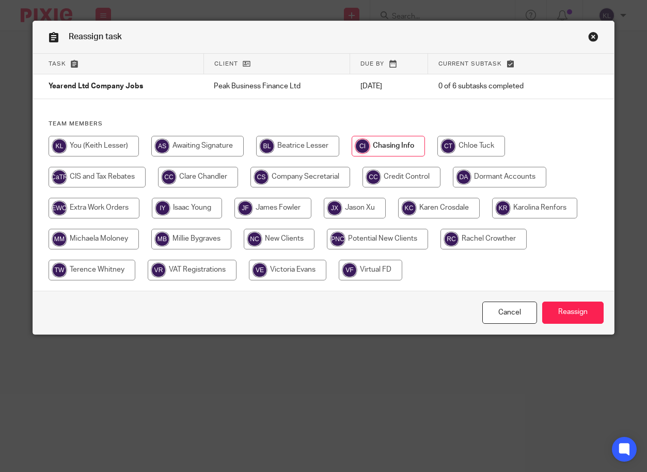
click at [477, 148] on input "radio" at bounding box center [471, 146] width 68 height 21
radio input "true"
click at [566, 312] on input "Reassign" at bounding box center [572, 312] width 61 height 22
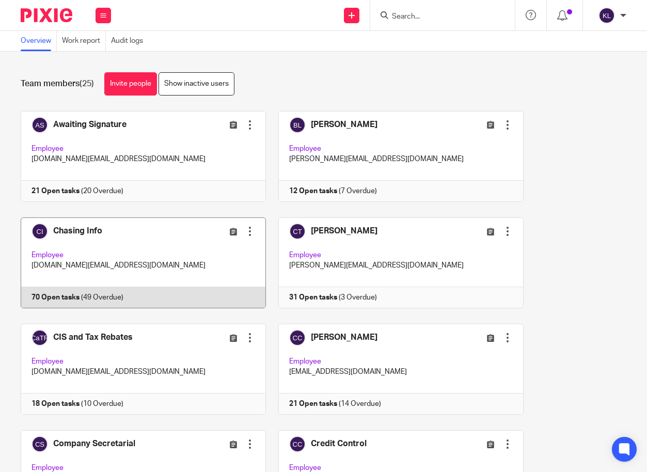
click at [93, 293] on link at bounding box center [138, 262] width 258 height 91
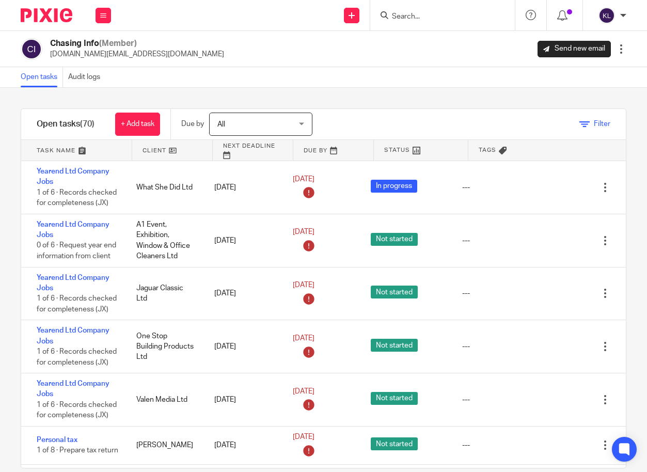
click at [594, 126] on span "Filter" at bounding box center [602, 123] width 17 height 7
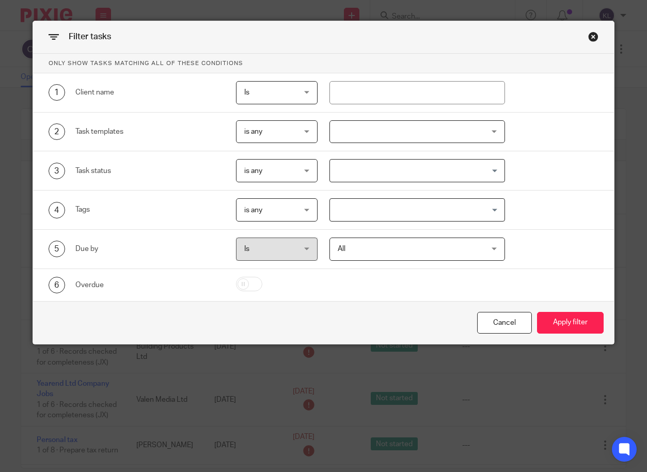
click at [370, 132] on div at bounding box center [417, 131] width 176 height 23
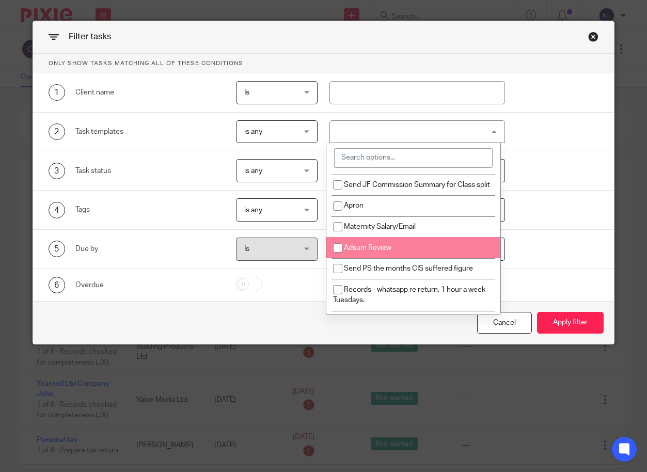
scroll to position [2850, 0]
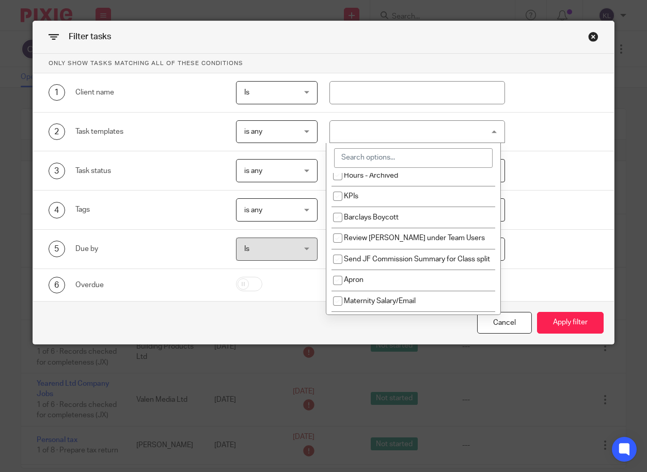
click at [387, 160] on input "search" at bounding box center [413, 158] width 159 height 20
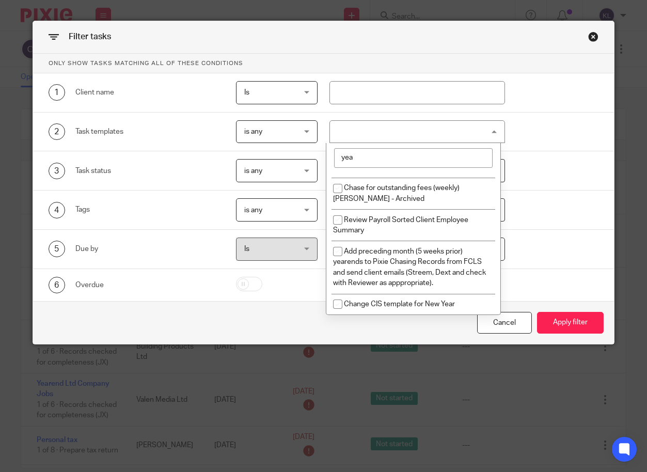
scroll to position [0, 0]
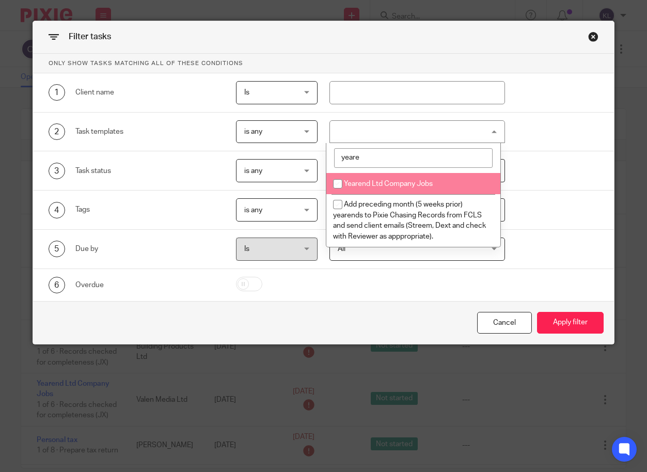
type input "yeare"
click at [333, 185] on input "checkbox" at bounding box center [338, 184] width 20 height 20
checkbox input "true"
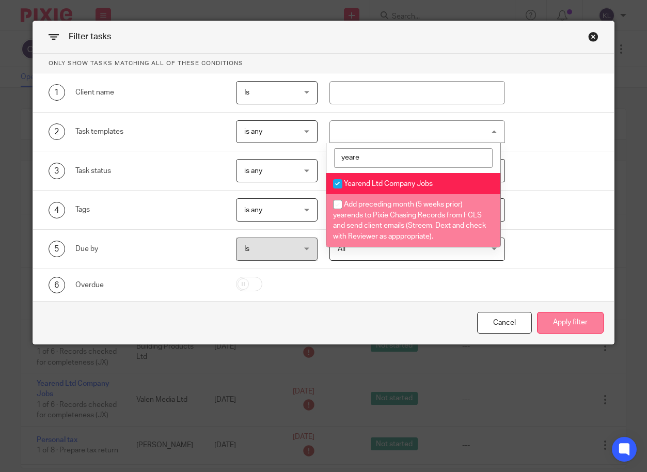
click at [577, 331] on button "Apply filter" at bounding box center [570, 323] width 67 height 22
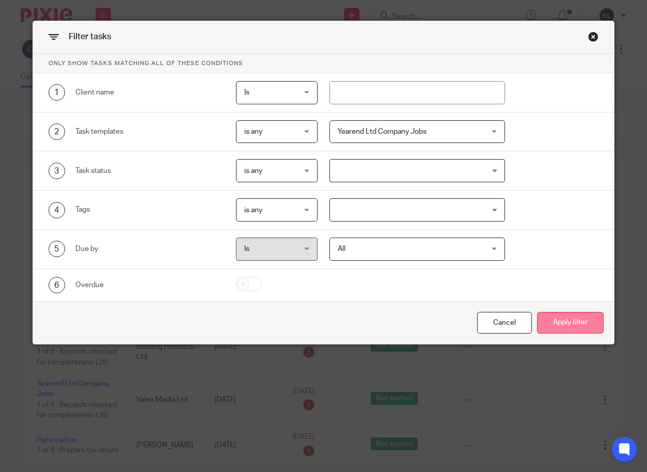
click at [575, 317] on button "Apply filter" at bounding box center [570, 323] width 67 height 22
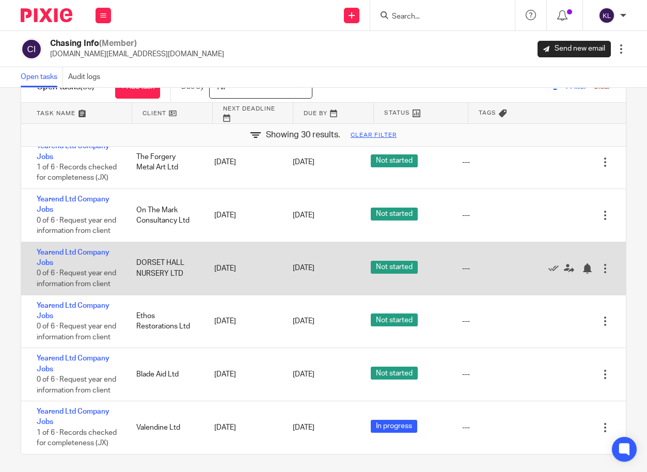
scroll to position [40, 0]
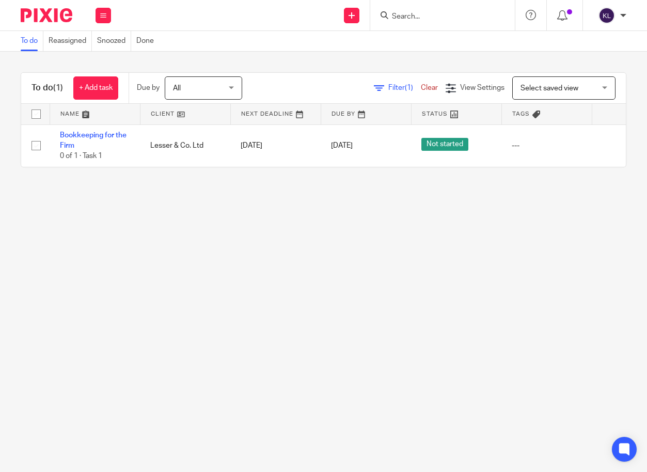
scroll to position [0, 72]
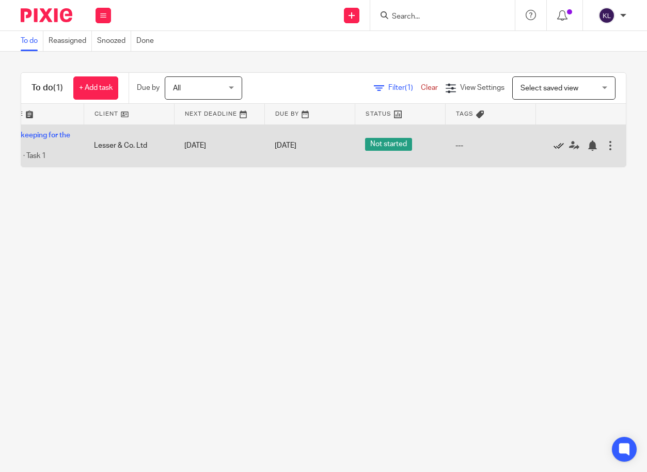
click at [553, 144] on icon at bounding box center [558, 145] width 10 height 10
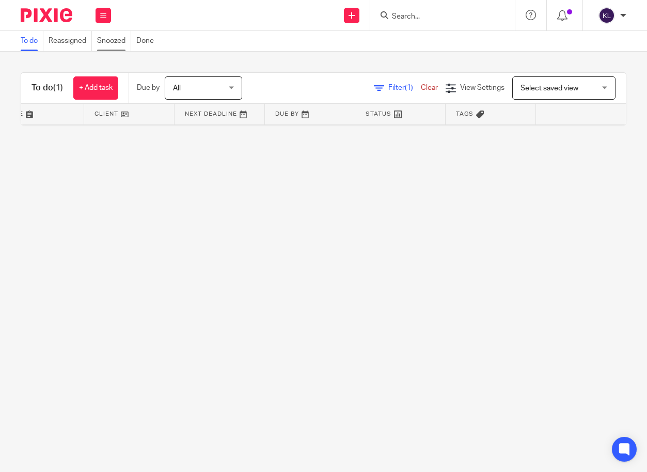
click at [114, 41] on link "Snoozed" at bounding box center [114, 41] width 34 height 20
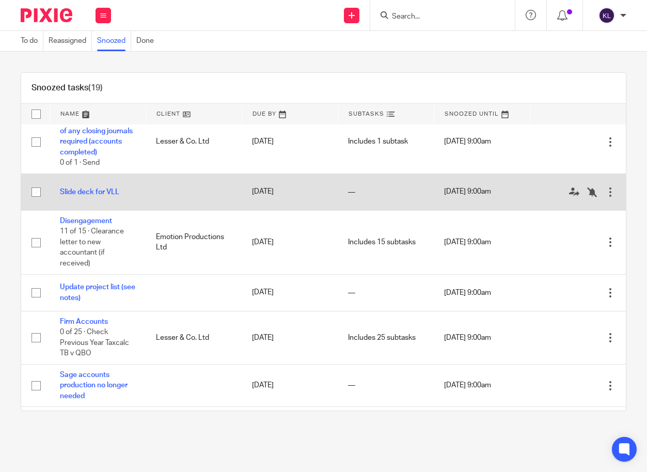
scroll to position [206, 0]
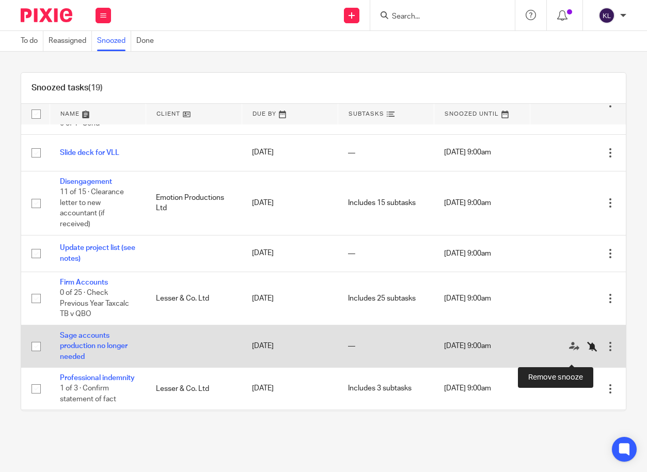
click at [587, 352] on icon at bounding box center [592, 346] width 10 height 10
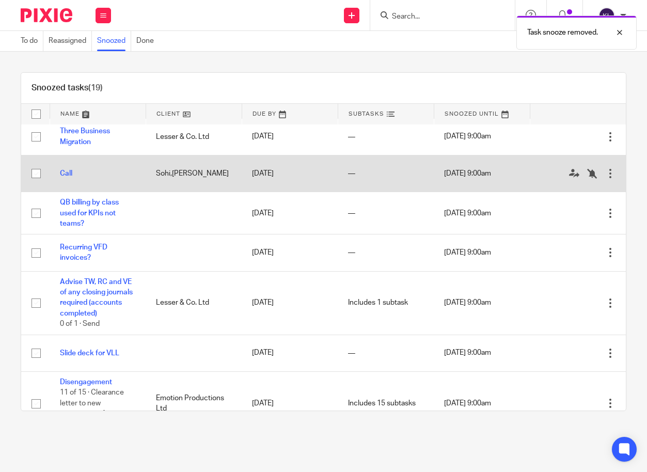
scroll to position [0, 0]
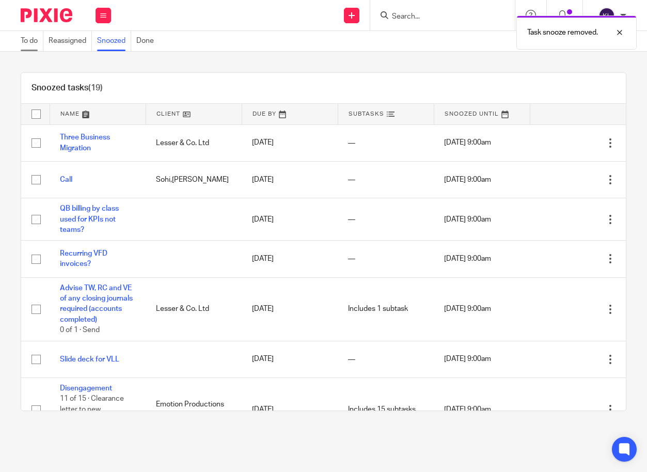
click at [31, 43] on link "To do" at bounding box center [32, 41] width 23 height 20
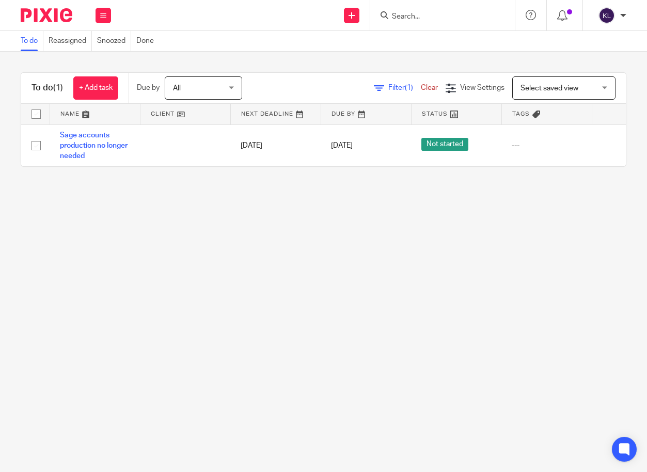
scroll to position [0, 72]
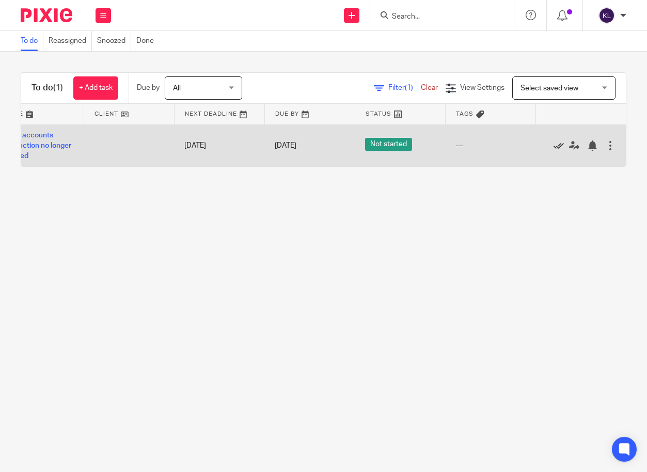
click at [553, 146] on icon at bounding box center [558, 145] width 10 height 10
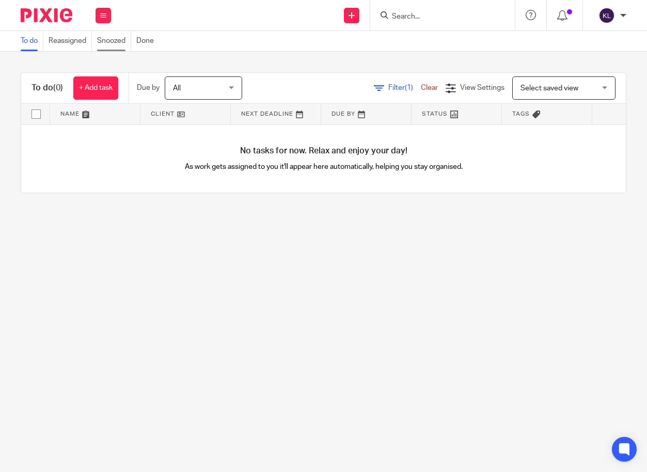
click at [110, 35] on link "Snoozed" at bounding box center [114, 41] width 34 height 20
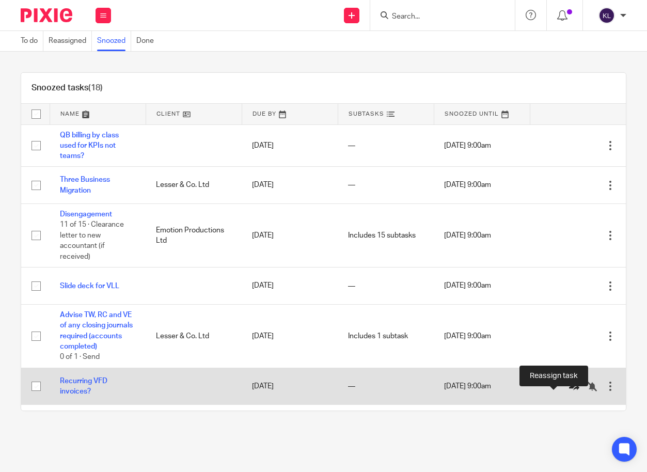
click at [569, 391] on icon at bounding box center [574, 386] width 10 height 10
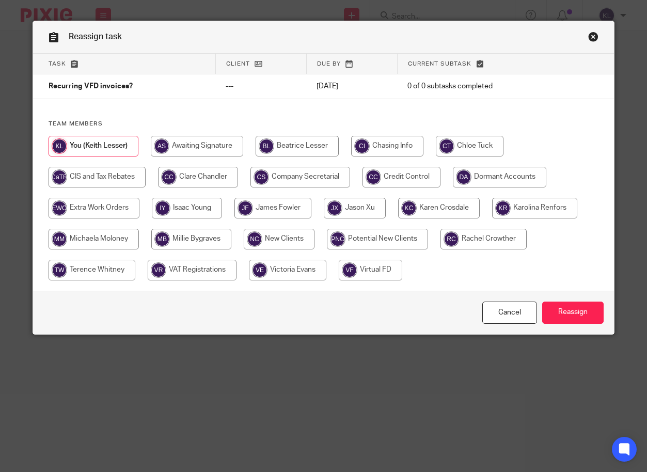
click at [111, 217] on input "radio" at bounding box center [94, 208] width 91 height 21
radio input "true"
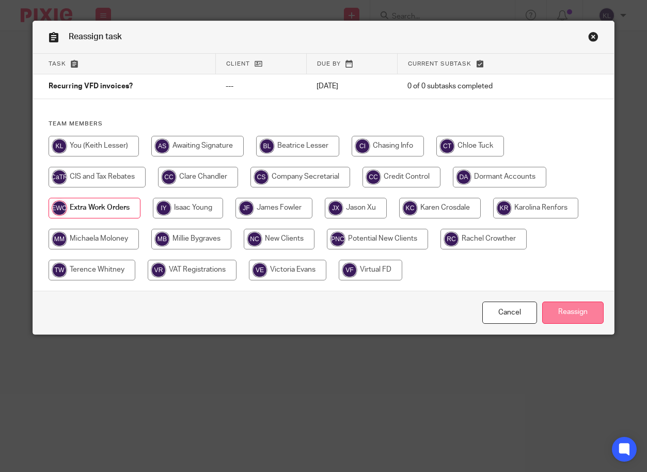
click at [569, 312] on input "Reassign" at bounding box center [572, 312] width 61 height 22
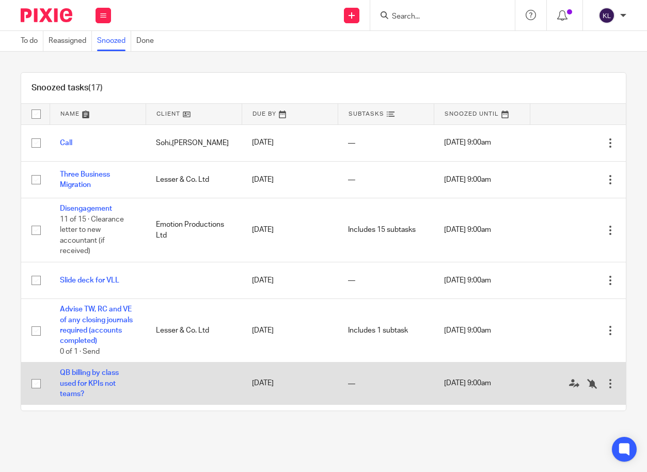
click at [605, 389] on div at bounding box center [610, 383] width 10 height 10
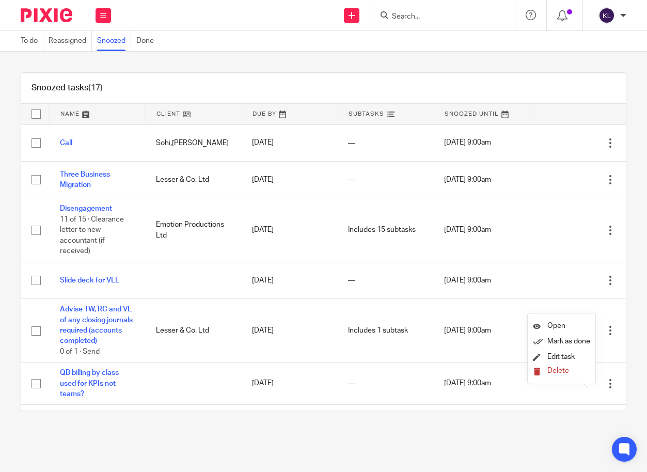
click at [565, 371] on span "Delete" at bounding box center [558, 370] width 22 height 7
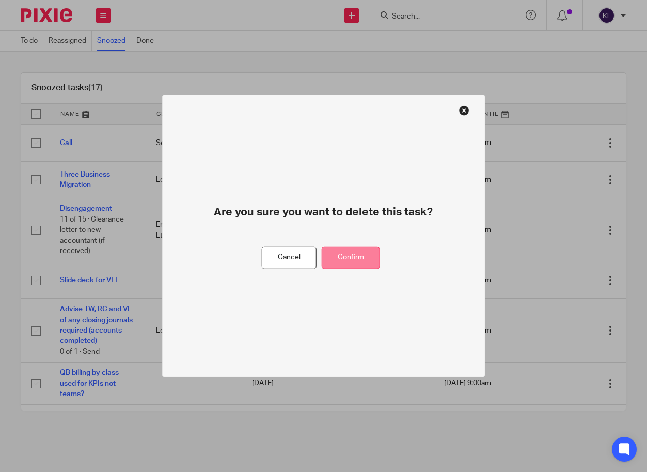
click at [353, 262] on button "Confirm" at bounding box center [351, 258] width 58 height 22
